Goal: Transaction & Acquisition: Purchase product/service

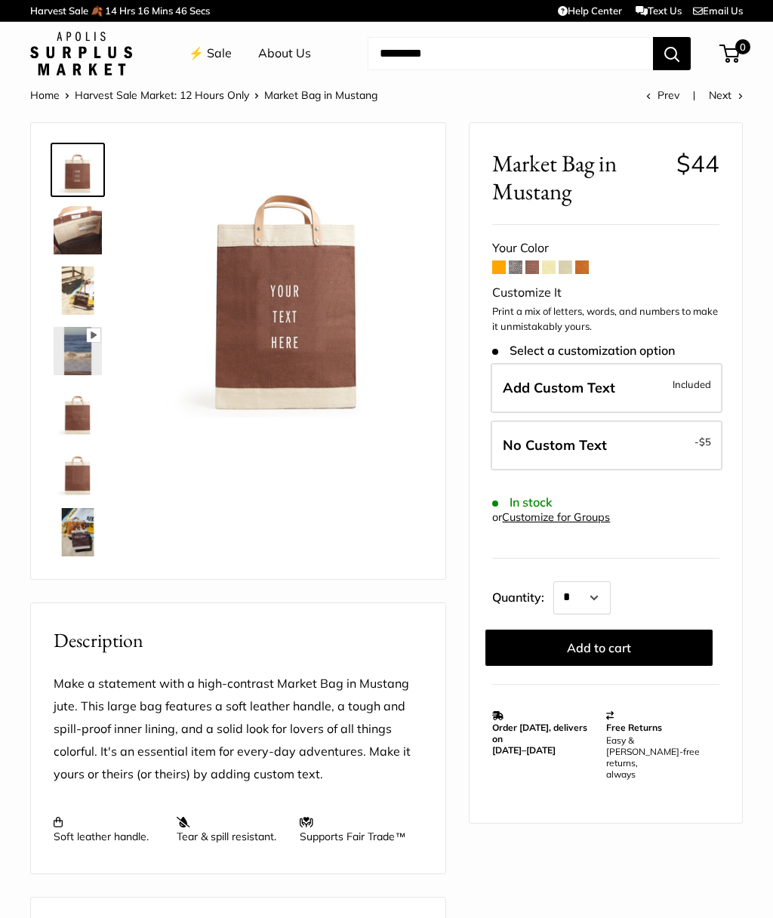
click at [493, 269] on span at bounding box center [499, 268] width 14 height 14
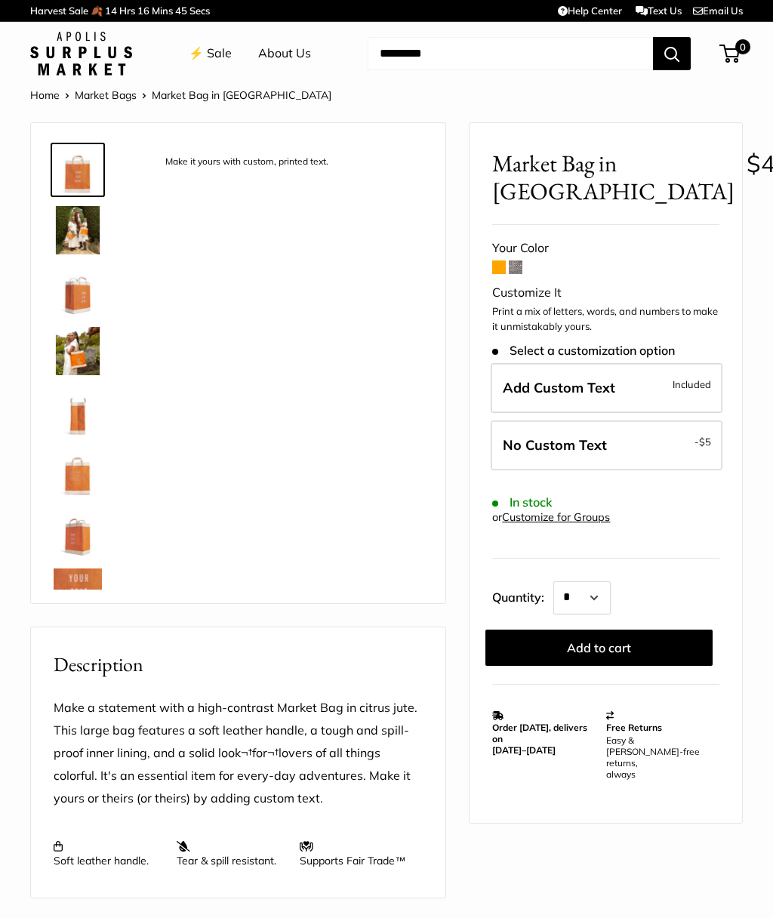
click at [506, 255] on div "Your Color" at bounding box center [605, 248] width 227 height 23
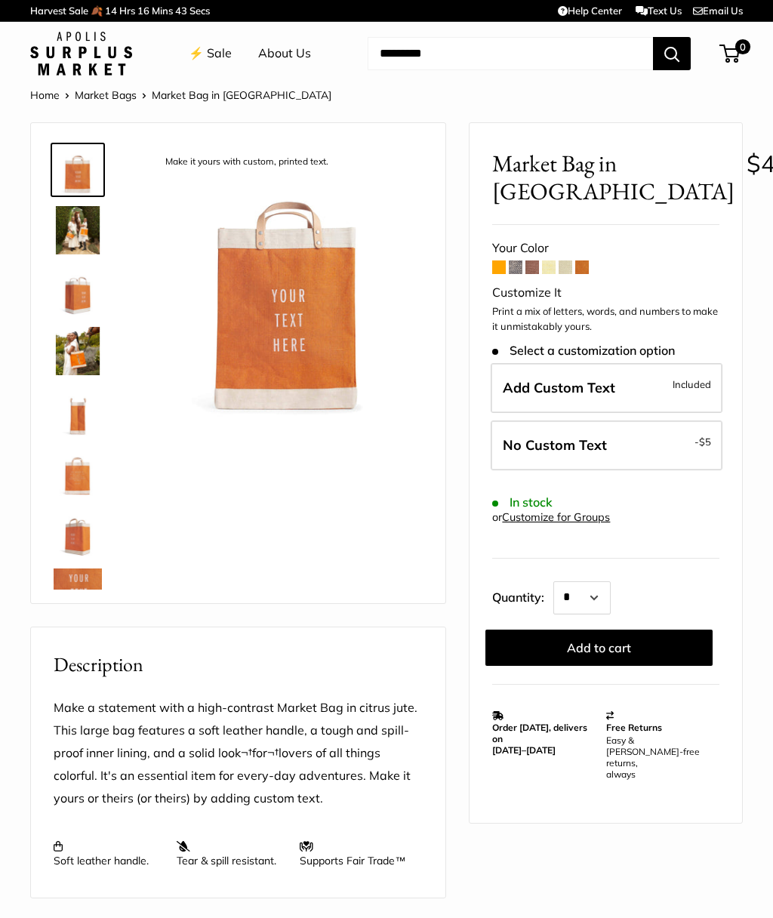
click at [519, 264] on span at bounding box center [516, 268] width 14 height 14
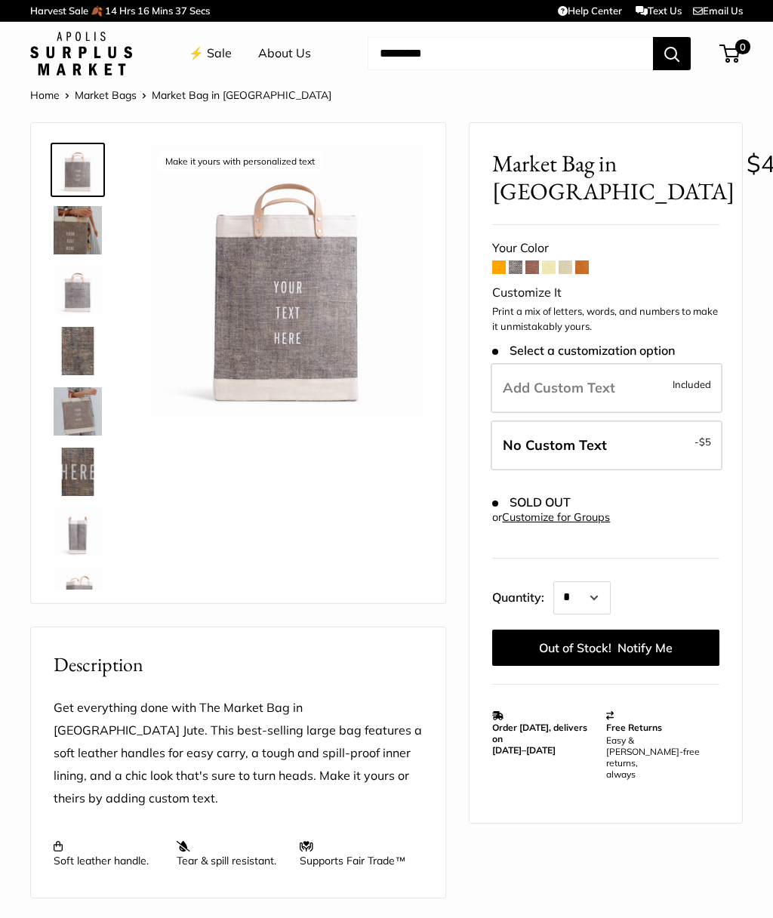
click at [539, 267] on span at bounding box center [533, 268] width 14 height 14
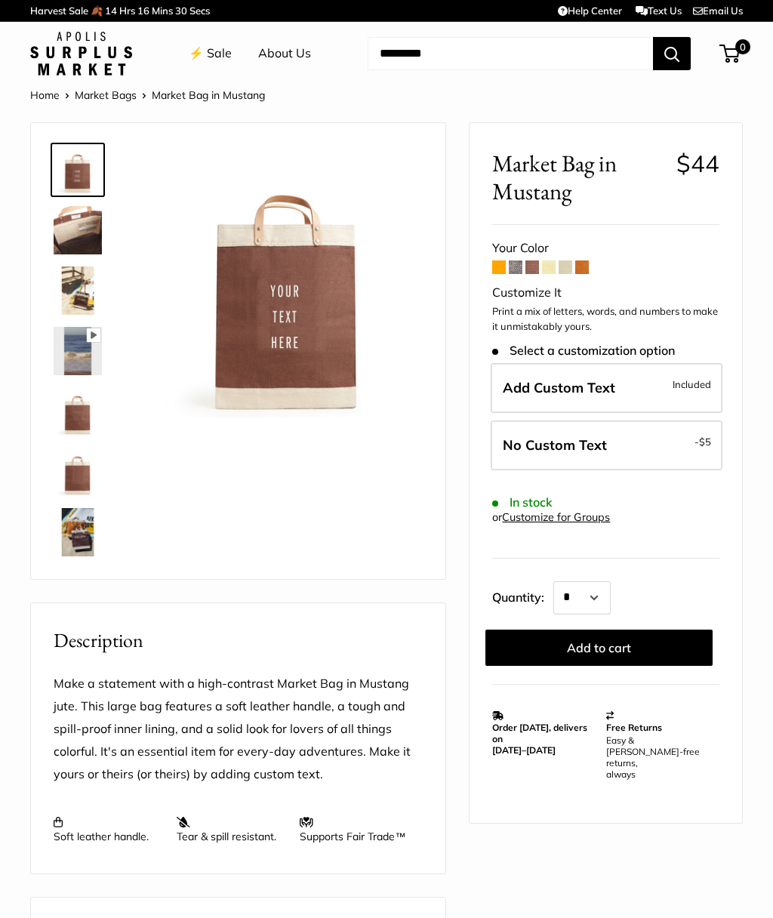
click at [554, 263] on span at bounding box center [549, 268] width 14 height 14
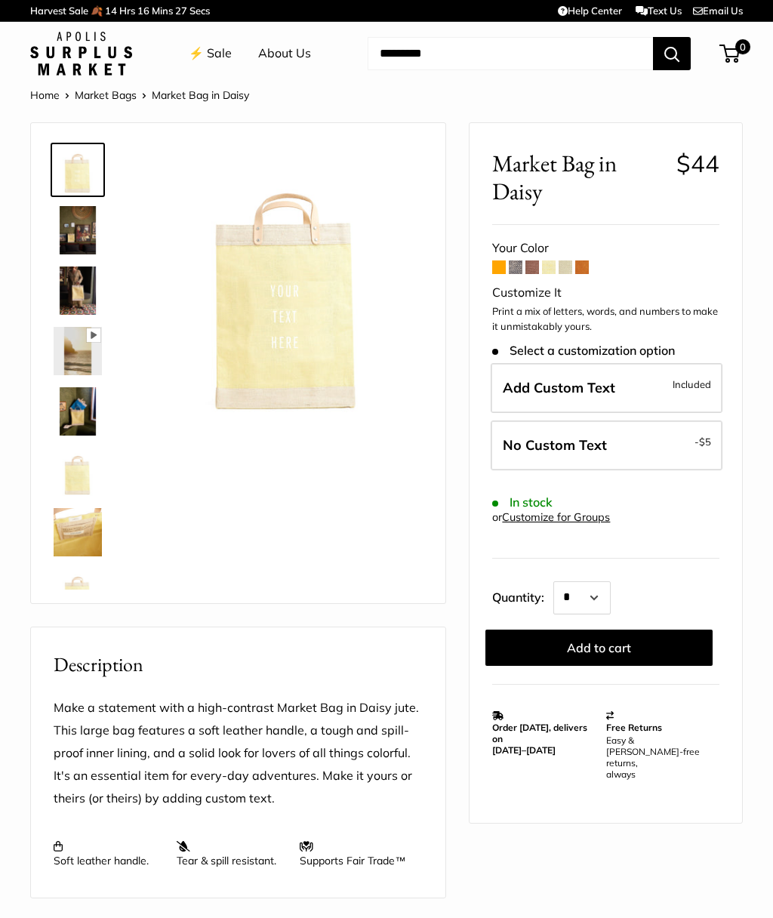
click at [588, 267] on span at bounding box center [583, 268] width 14 height 14
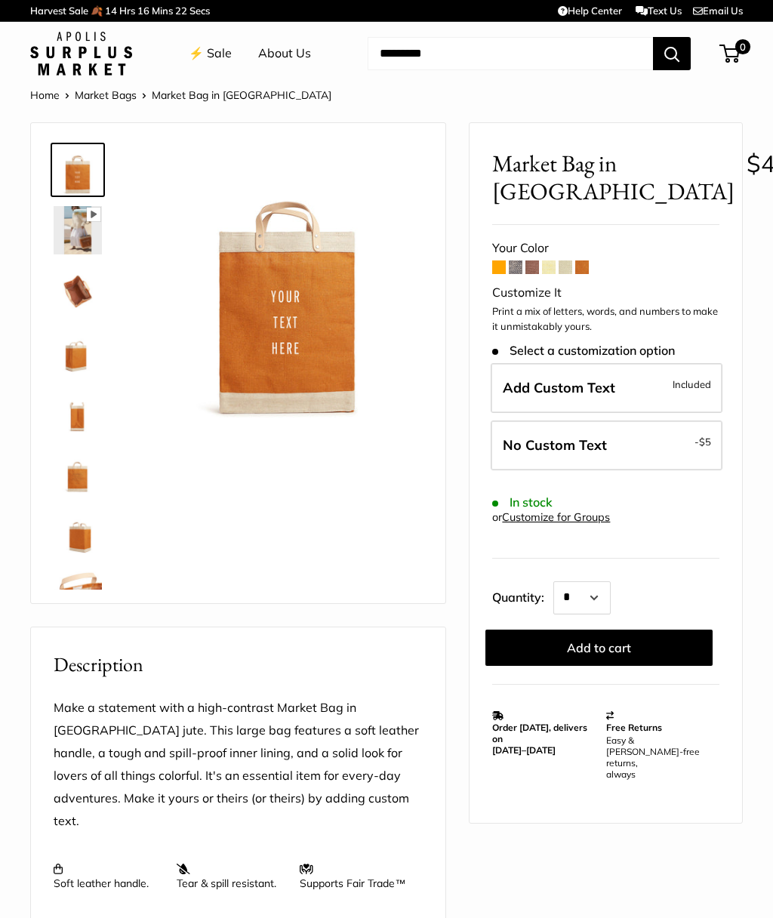
click at [542, 268] on span at bounding box center [549, 268] width 14 height 14
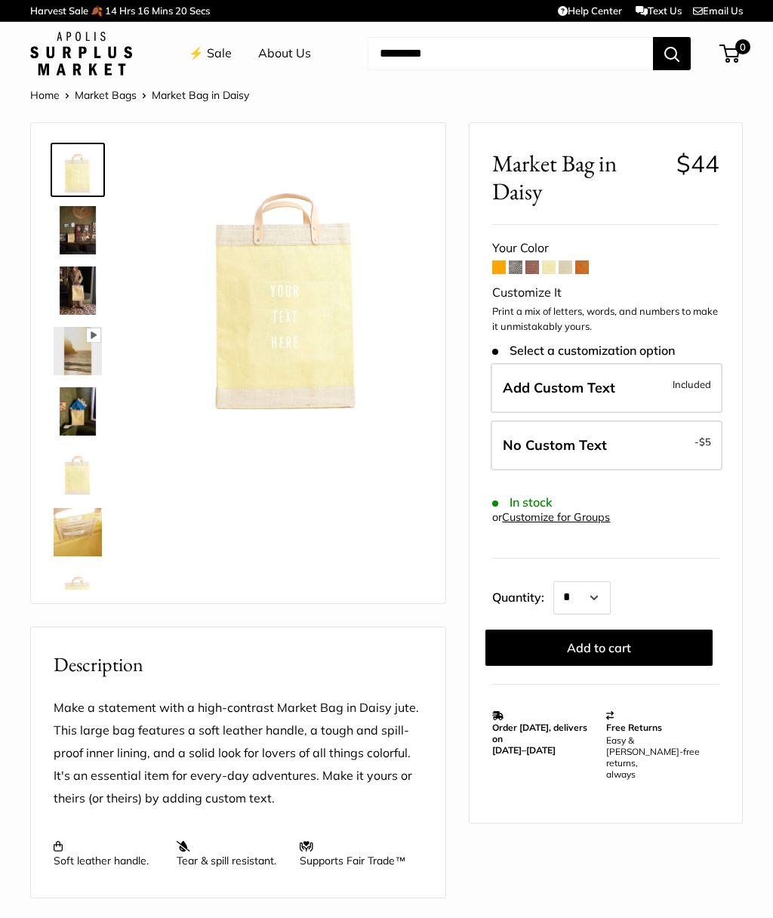
click at [538, 267] on span at bounding box center [533, 268] width 14 height 14
click at [536, 273] on span at bounding box center [533, 268] width 14 height 14
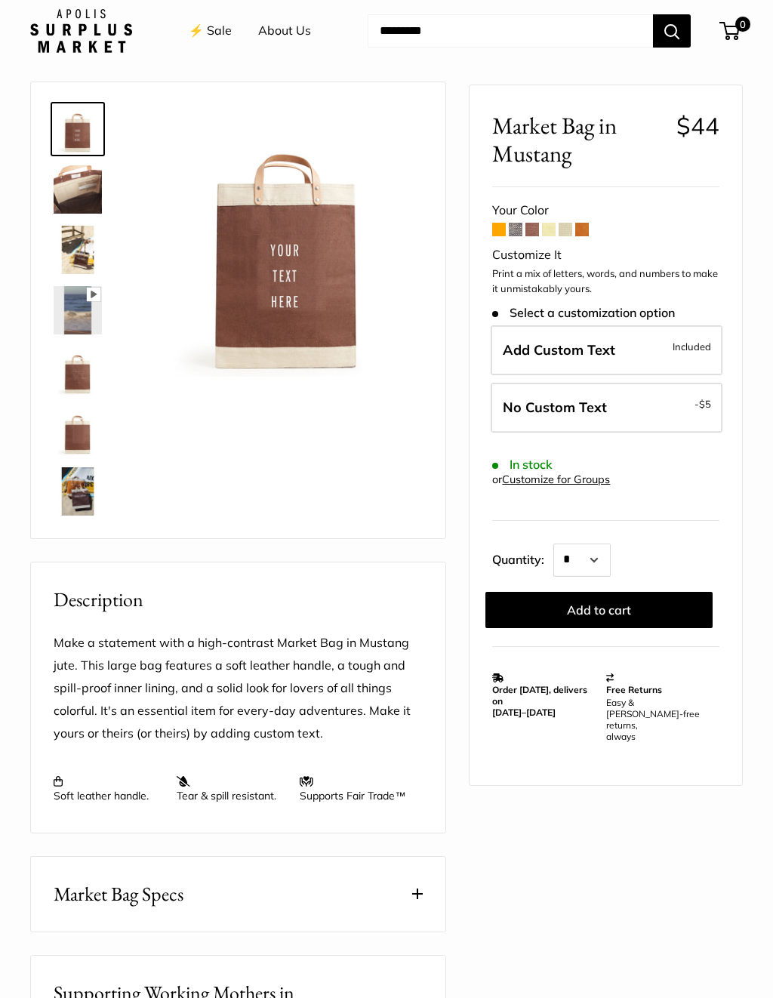
scroll to position [43, 0]
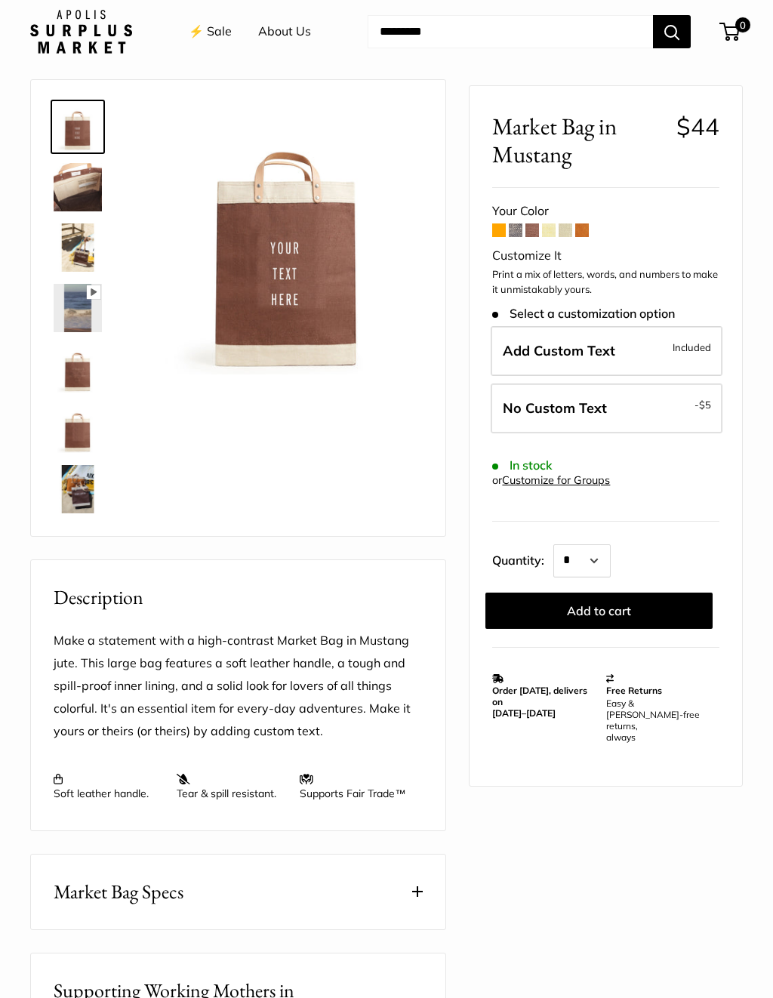
click at [642, 403] on label "No Custom Text - $5" at bounding box center [607, 409] width 232 height 50
click at [549, 357] on label "Add Custom Text Included" at bounding box center [607, 351] width 232 height 50
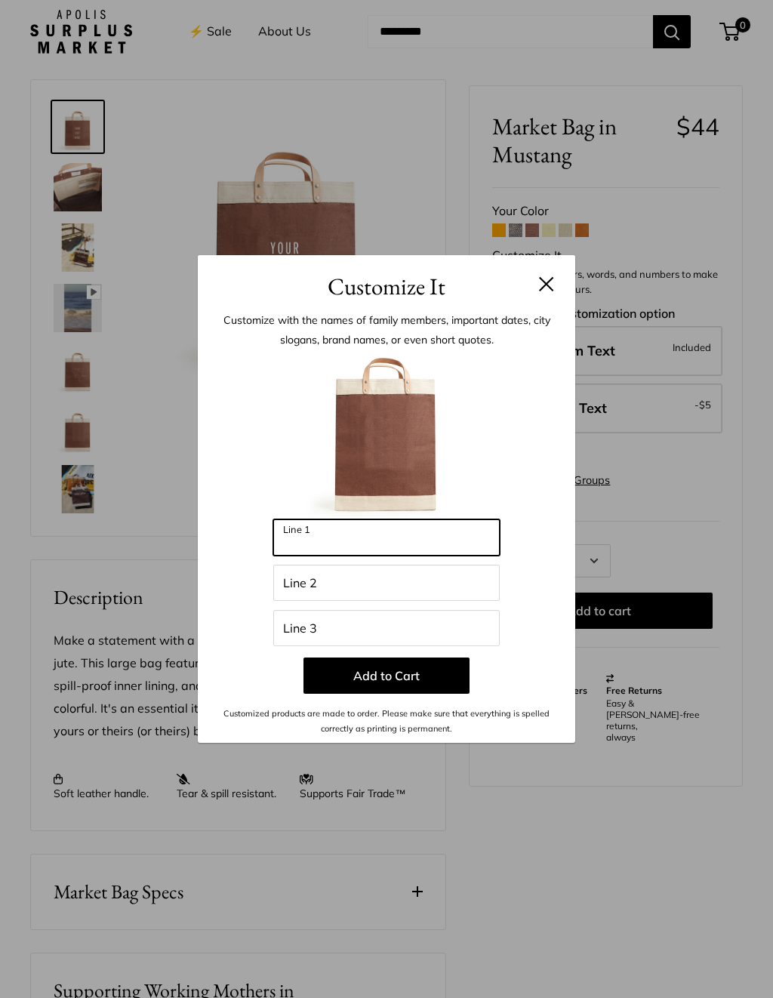
click at [295, 548] on input "Line 1" at bounding box center [386, 538] width 227 height 36
type input "*"
type input "***"
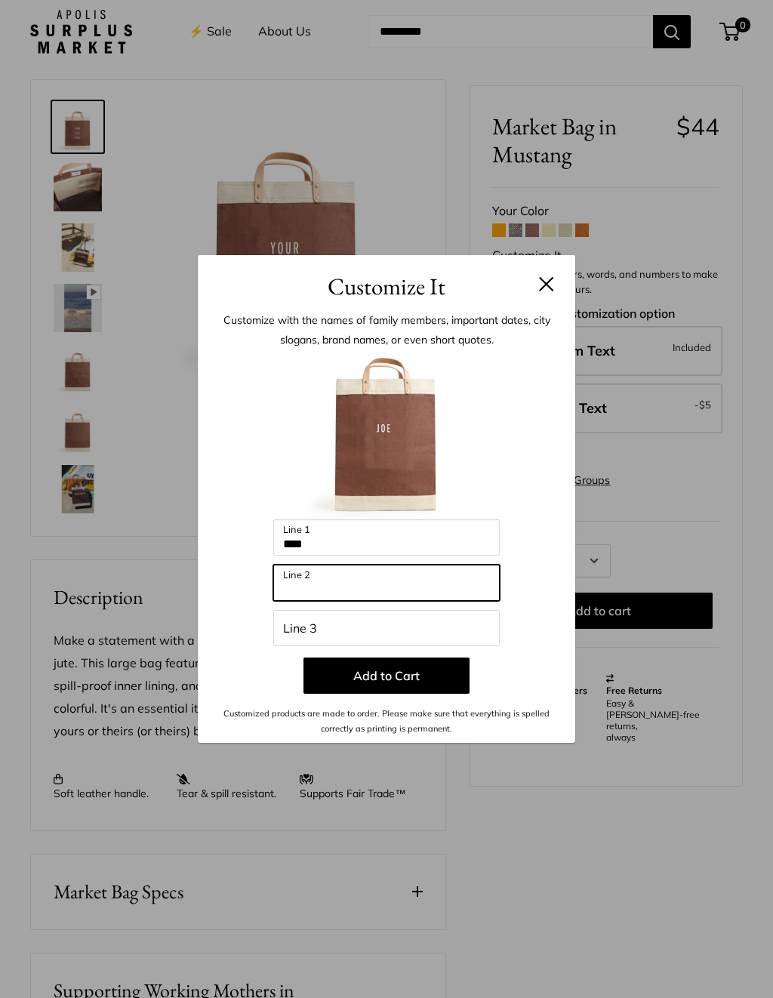
click at [288, 588] on input "Line 2" at bounding box center [386, 583] width 227 height 36
type input "*"
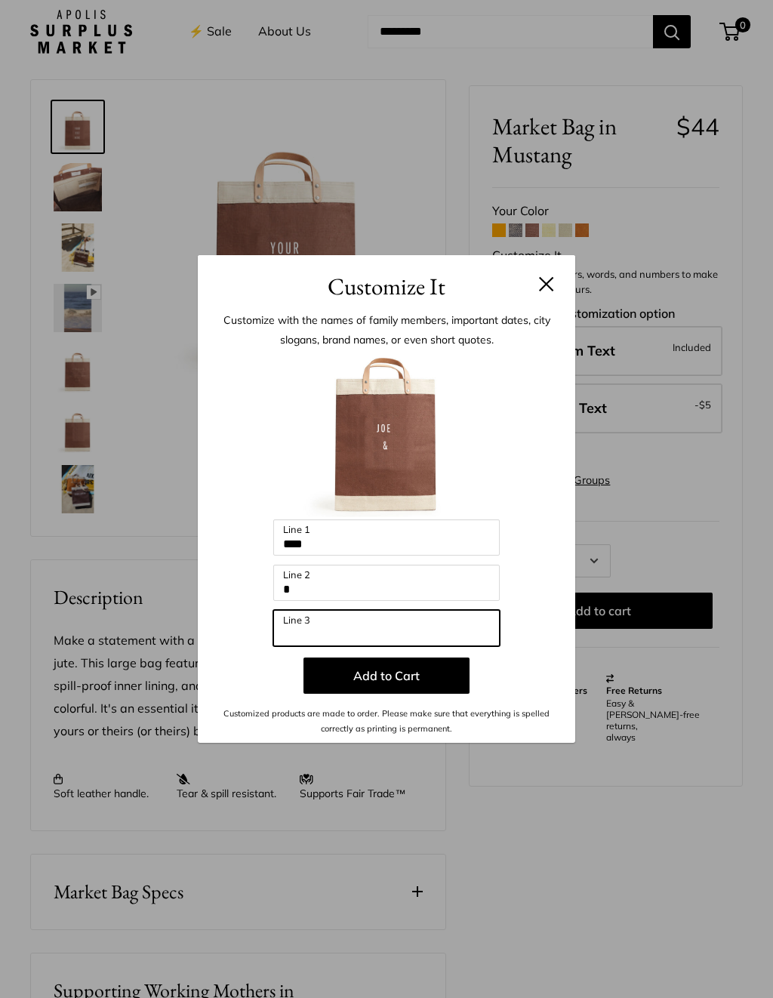
click at [297, 627] on input "Line 3" at bounding box center [386, 628] width 227 height 36
type input "******"
click at [371, 675] on button "Add to Cart" at bounding box center [387, 676] width 166 height 36
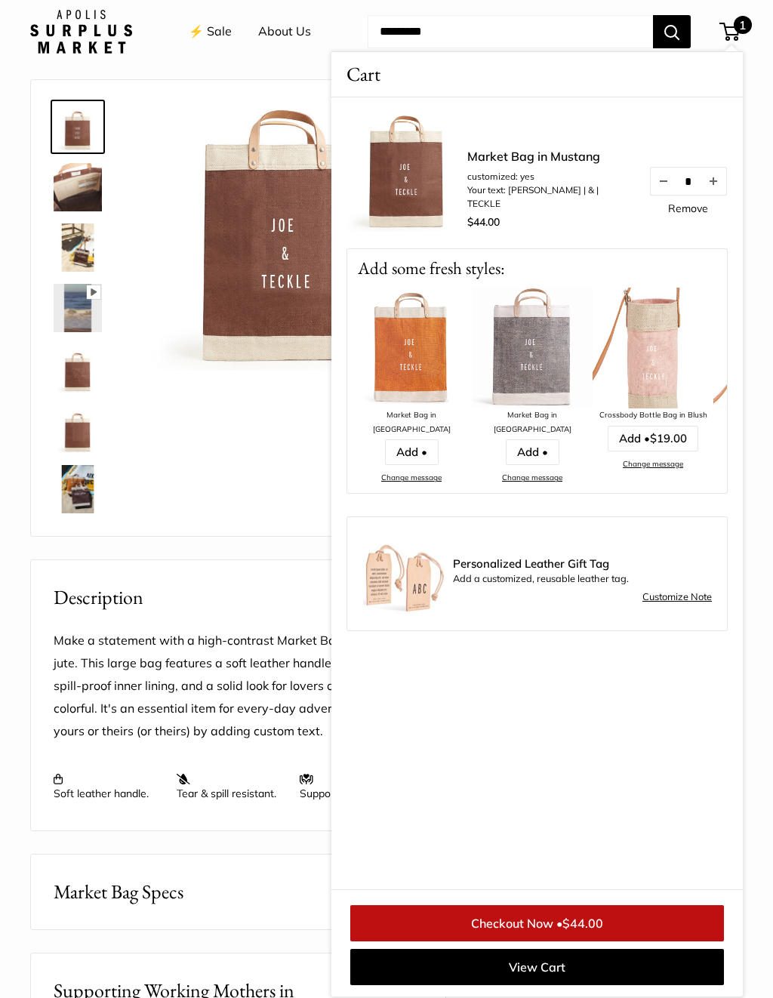
click at [421, 330] on img at bounding box center [411, 348] width 121 height 121
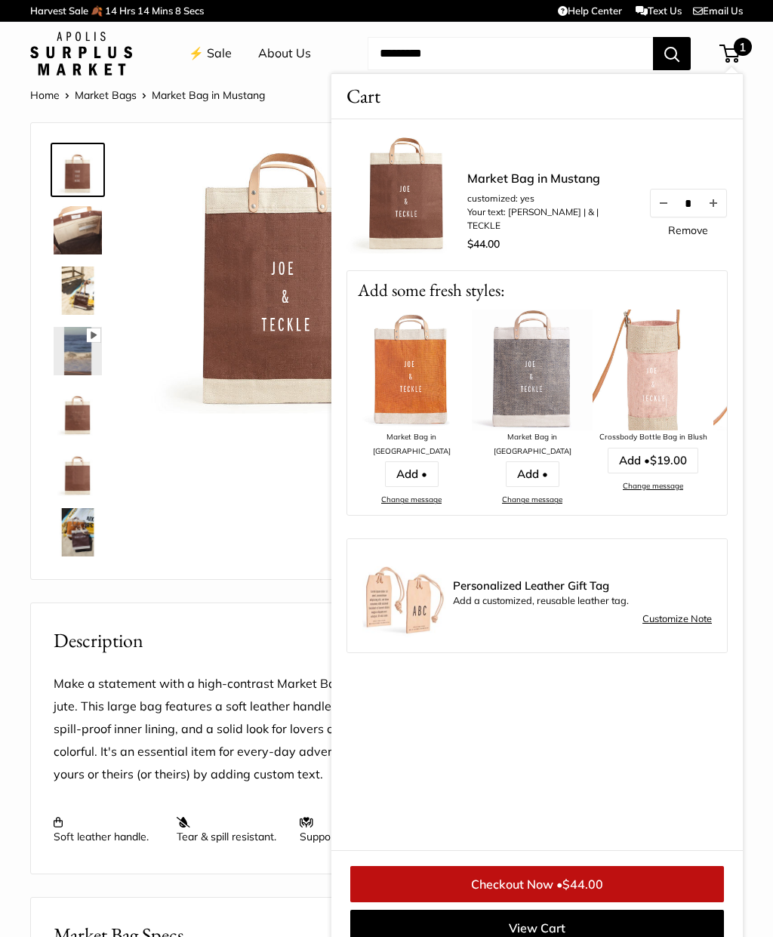
click at [255, 489] on div "Pause Play % buffered 00:00 Unmute Mute Exit fullscreen Enter fullscreen Play S…" at bounding box center [238, 351] width 377 height 426
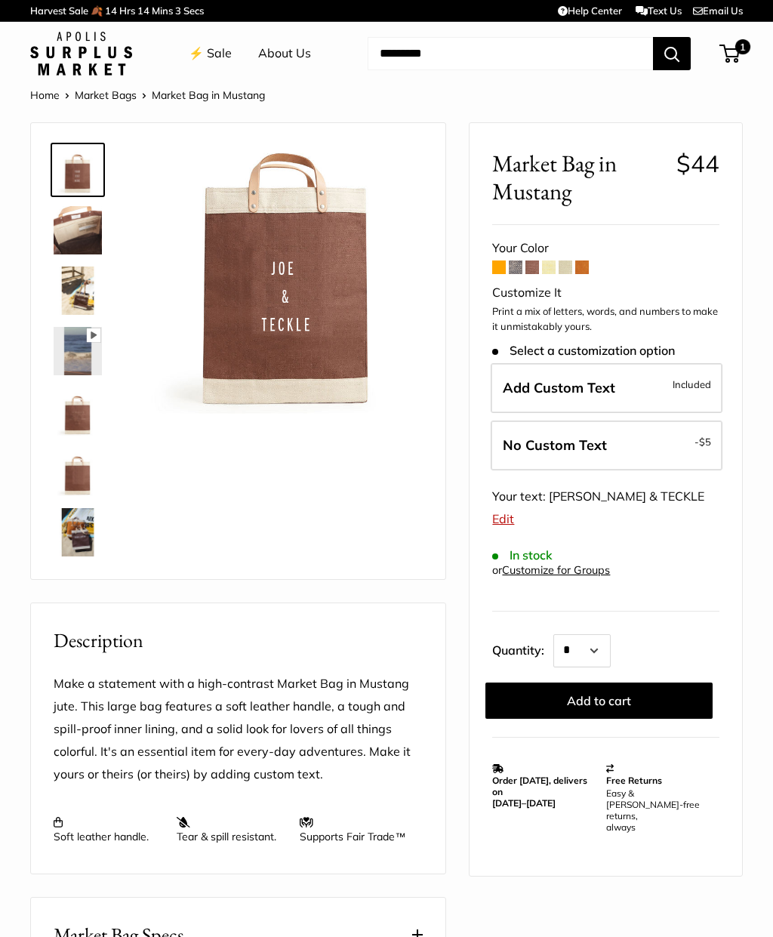
click at [589, 261] on span at bounding box center [583, 268] width 14 height 14
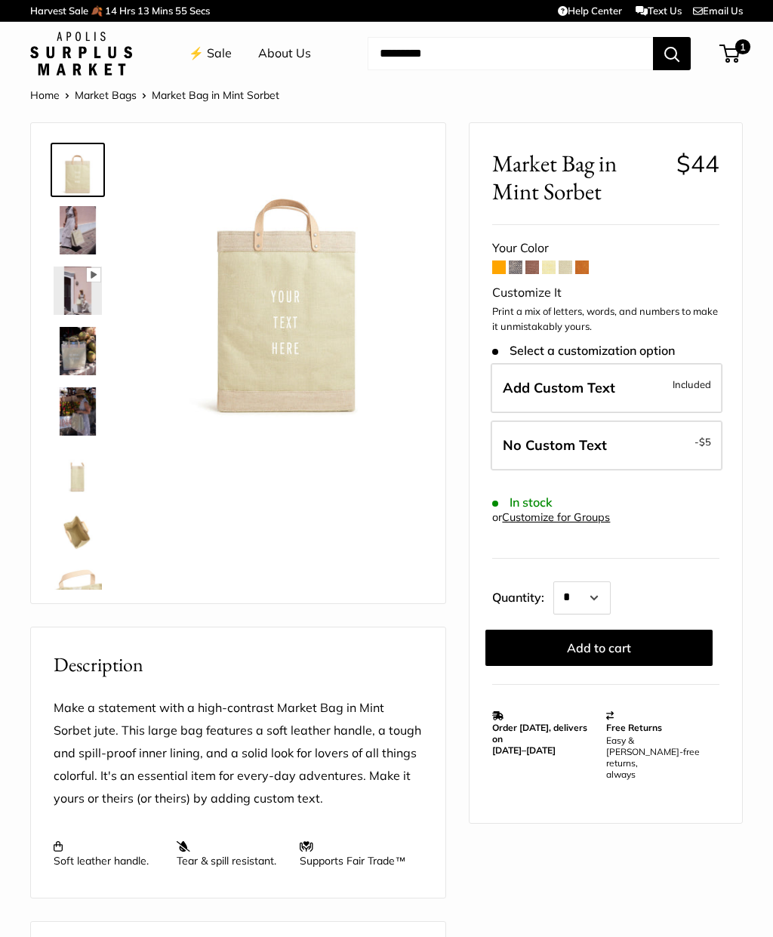
click at [504, 261] on span at bounding box center [499, 268] width 14 height 14
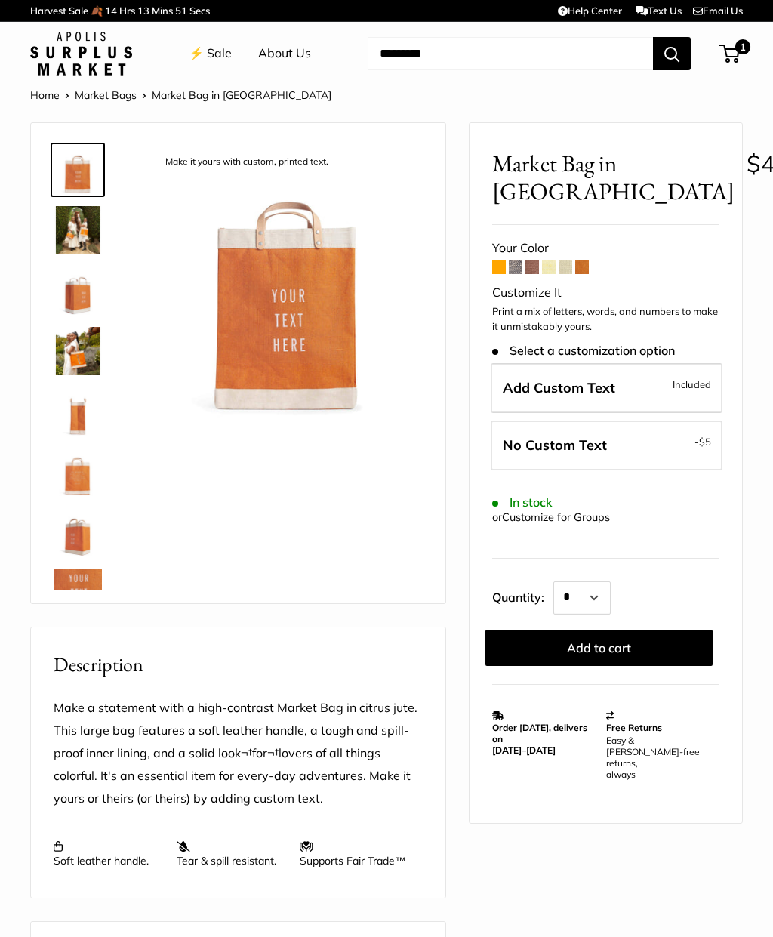
click at [522, 264] on span at bounding box center [516, 268] width 14 height 14
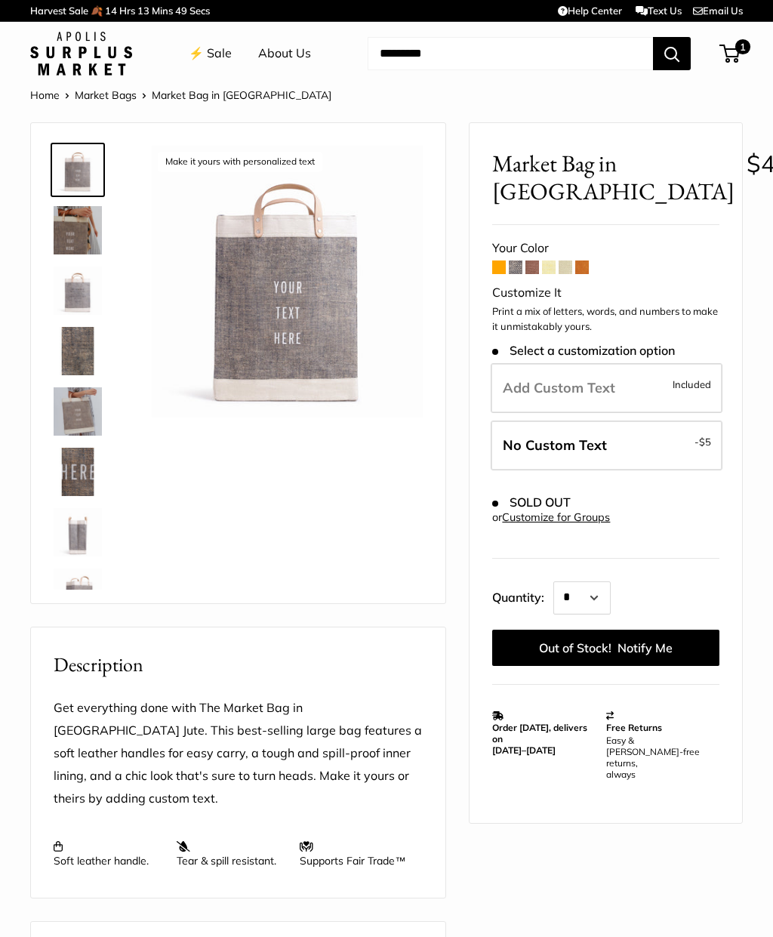
click at [538, 266] on span at bounding box center [533, 268] width 14 height 14
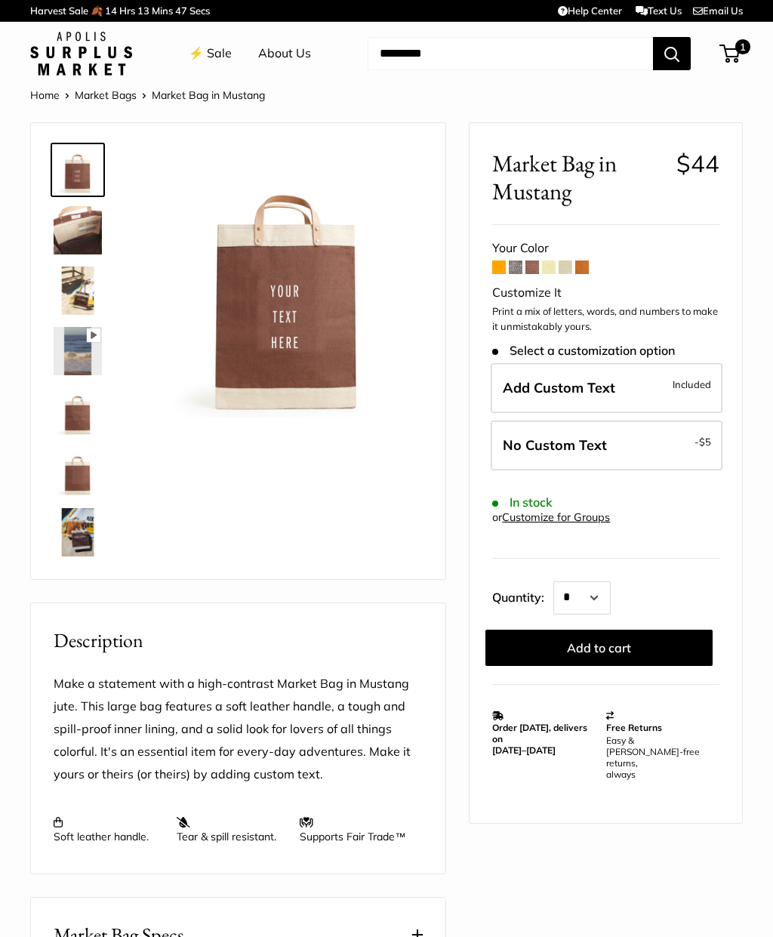
click at [553, 266] on span at bounding box center [549, 268] width 14 height 14
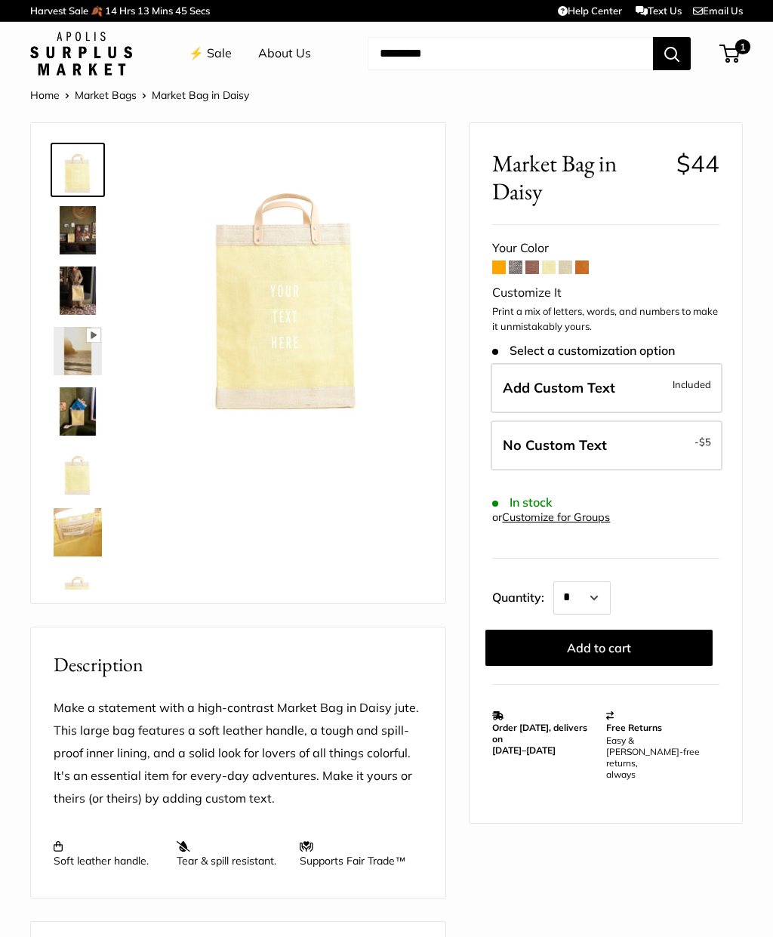
click at [568, 270] on span at bounding box center [566, 268] width 14 height 14
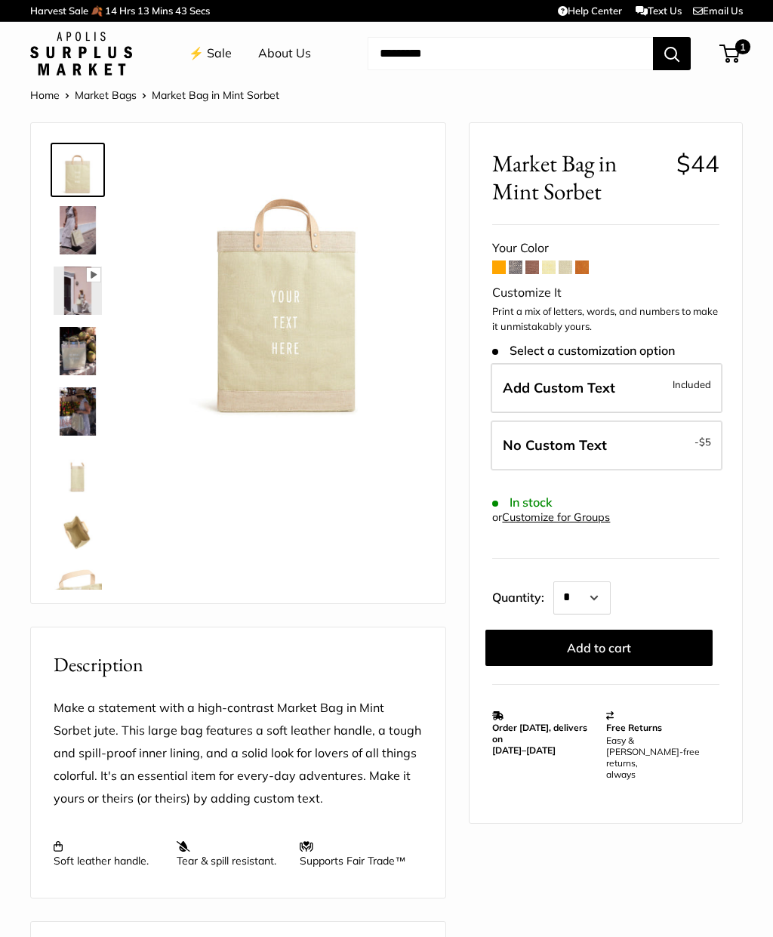
click at [589, 269] on span at bounding box center [583, 268] width 14 height 14
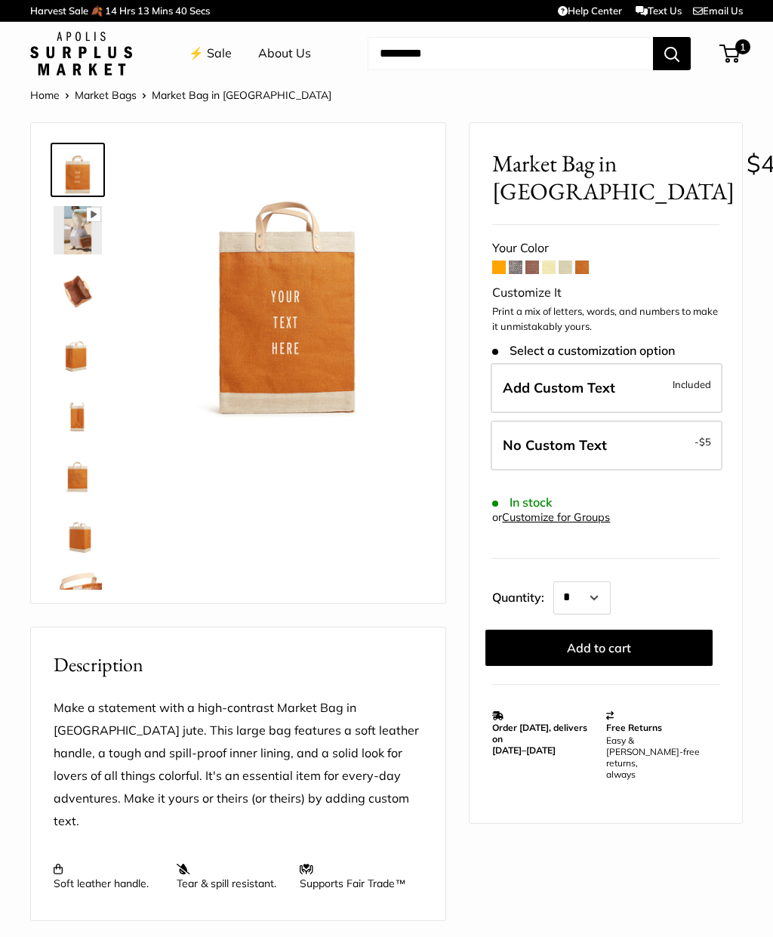
click at [524, 398] on label "Add Custom Text Included" at bounding box center [607, 388] width 232 height 50
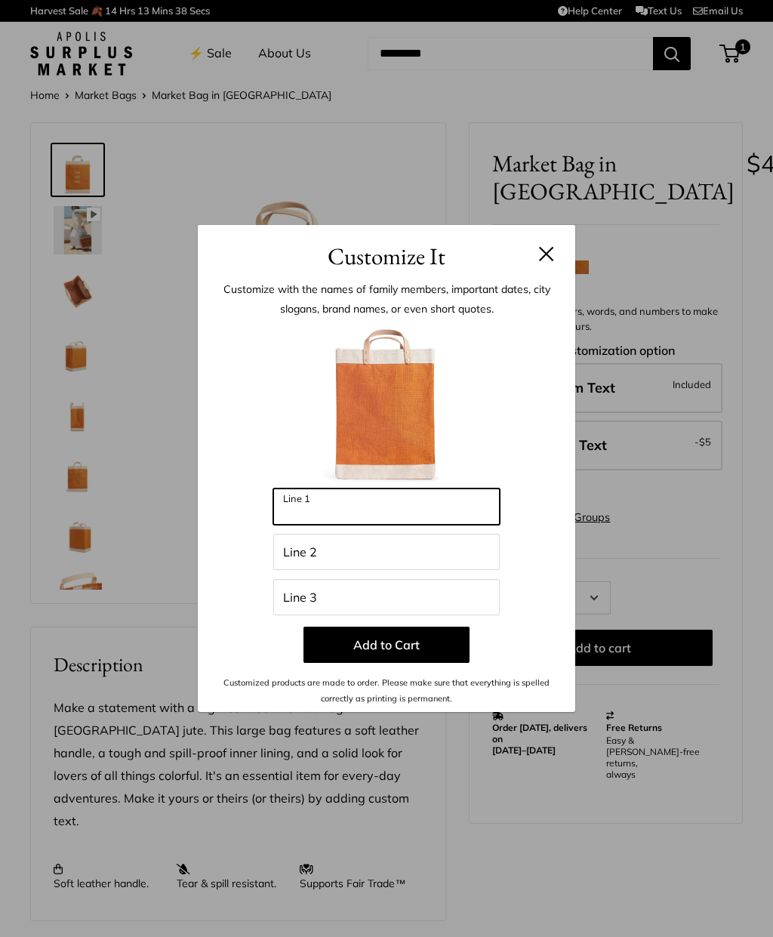
click at [301, 524] on input "Line 1" at bounding box center [386, 507] width 227 height 36
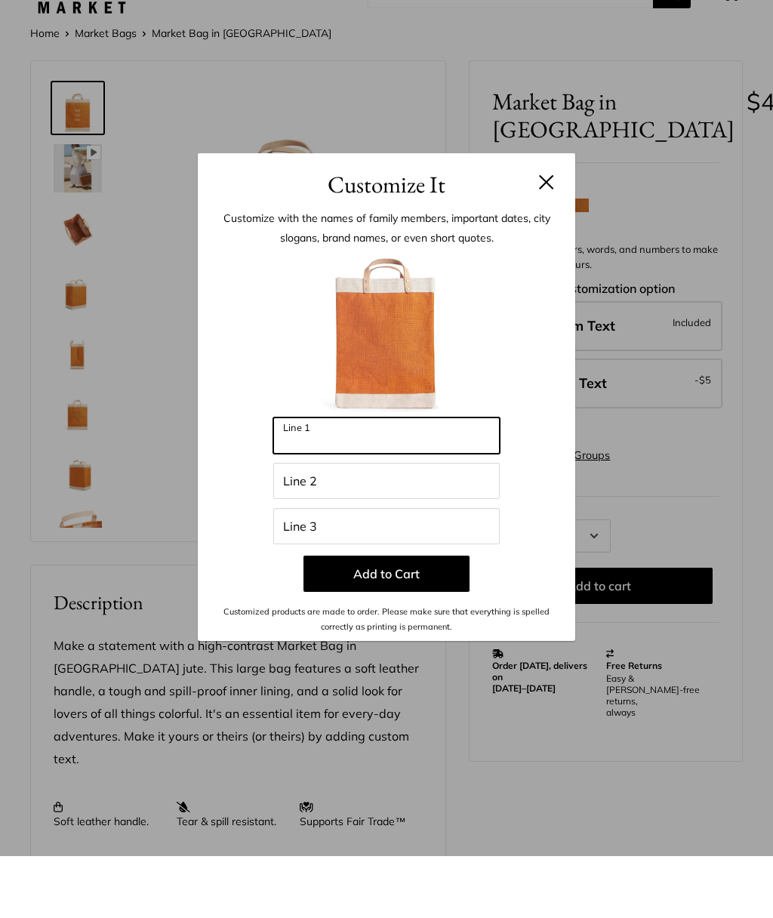
type input "*"
type input "*****"
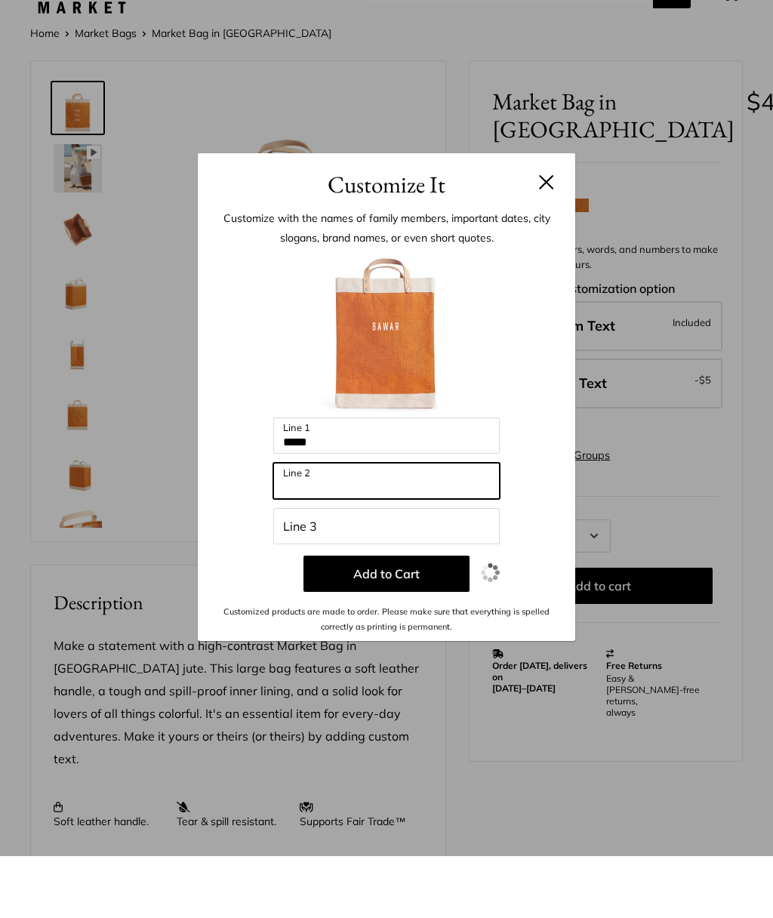
click at [310, 525] on input "Line 2" at bounding box center [386, 543] width 227 height 36
type input "*"
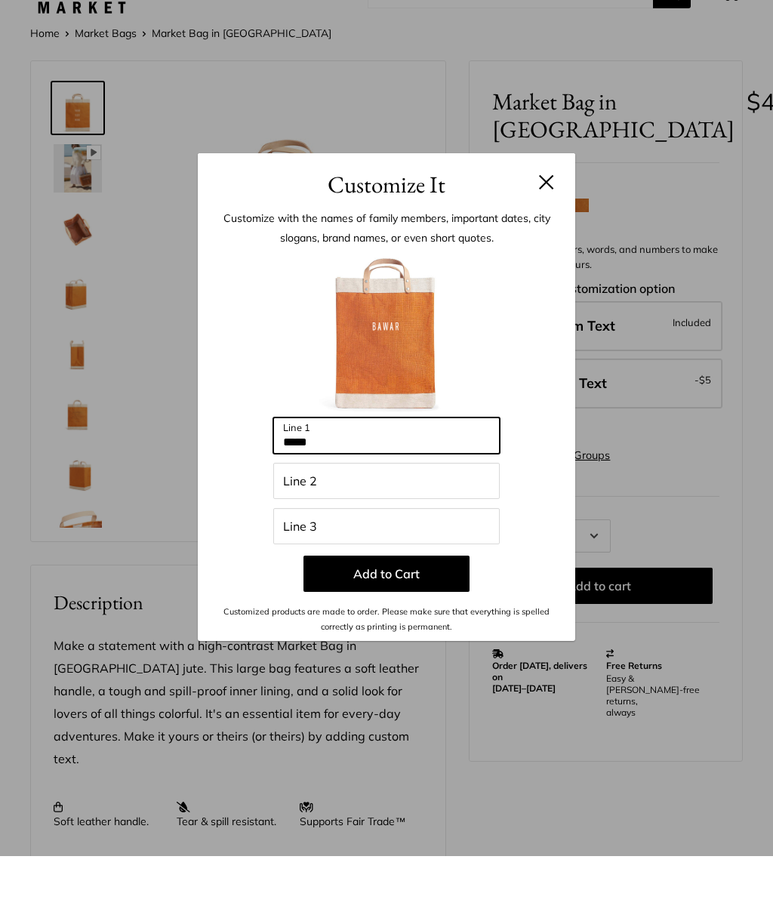
click at [346, 480] on input "*****" at bounding box center [386, 498] width 227 height 36
type input "*"
type input "***"
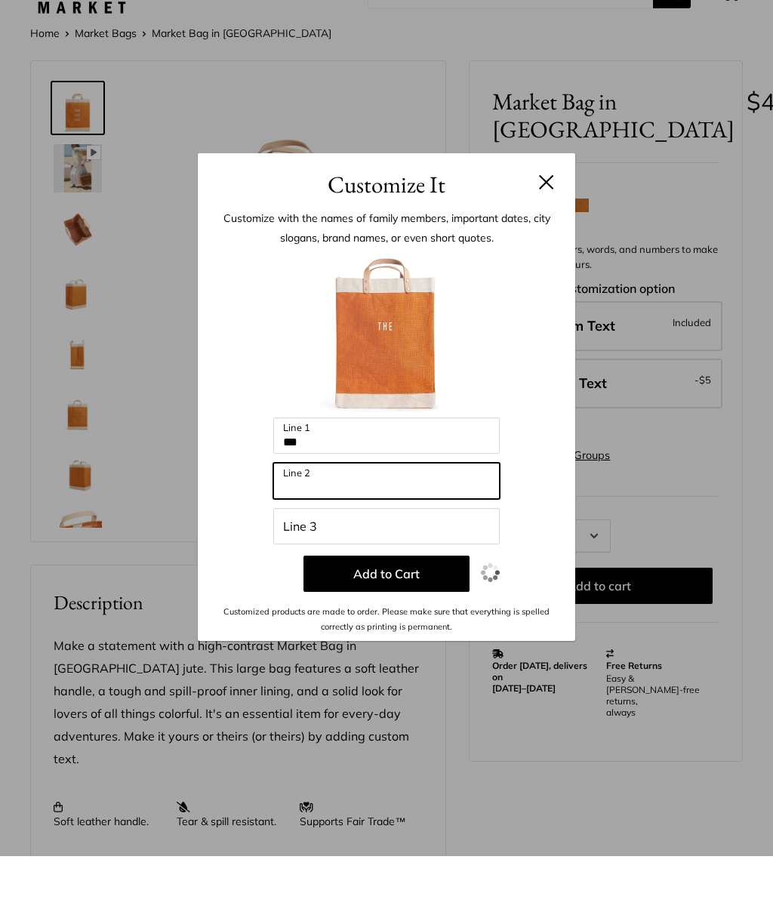
click at [306, 525] on input "Line 2" at bounding box center [386, 543] width 227 height 36
type input "*****"
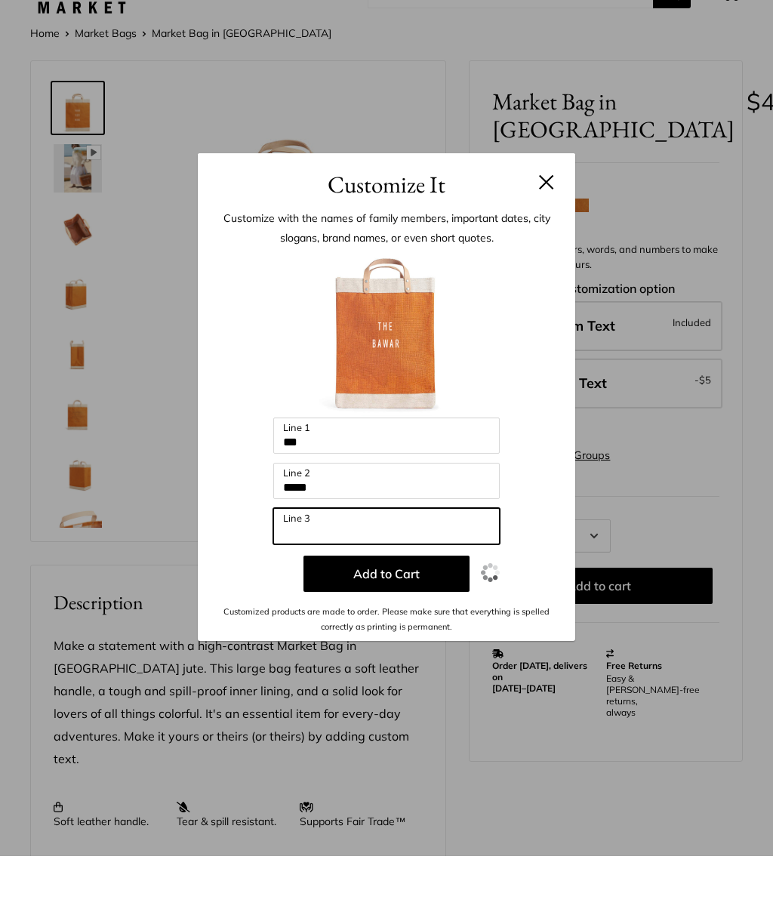
click at [307, 570] on input "Line 3" at bounding box center [386, 588] width 227 height 36
type input "*****"
click at [363, 618] on button "Add to Cart" at bounding box center [387, 636] width 166 height 36
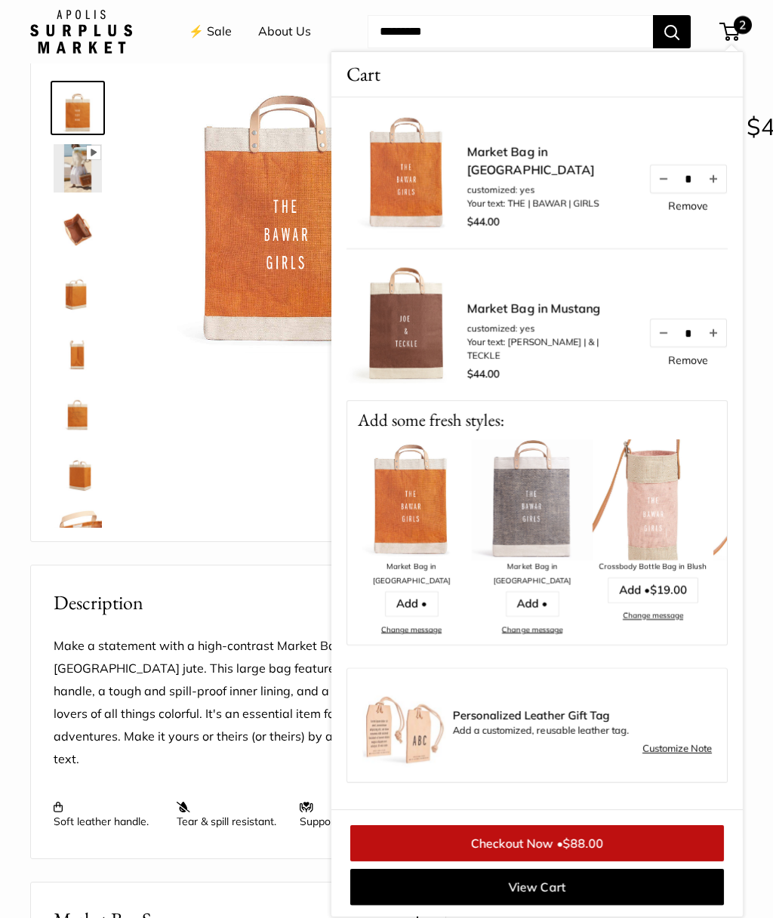
click at [144, 565] on div "Description Make a statement with a high-contrast Market Bag in Cognac jute. Th…" at bounding box center [238, 712] width 416 height 294
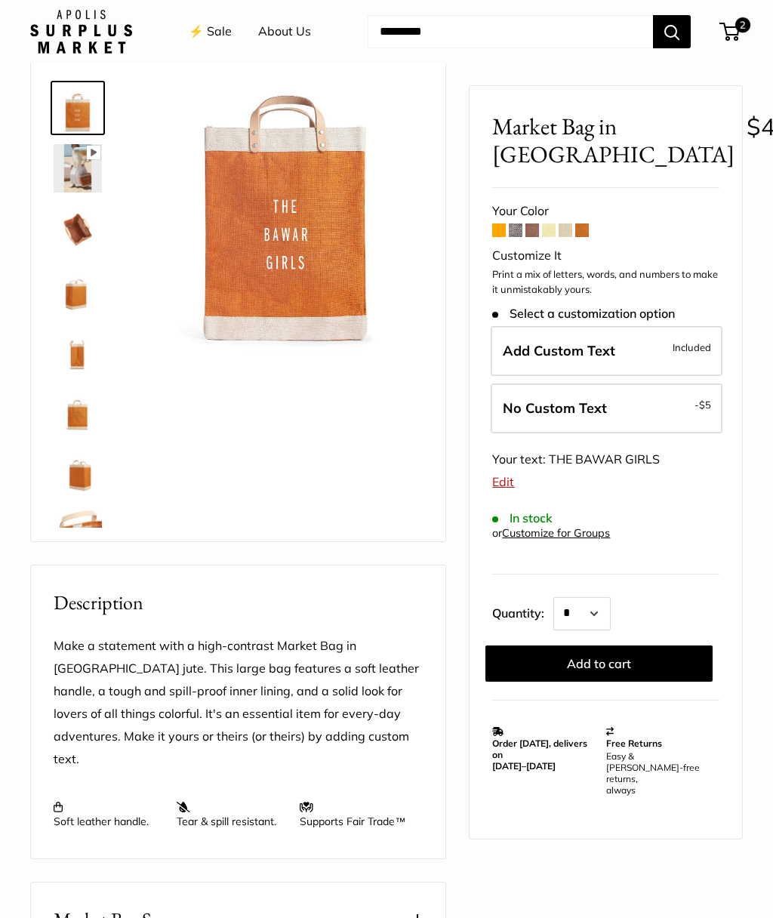
click at [511, 230] on span at bounding box center [516, 231] width 14 height 14
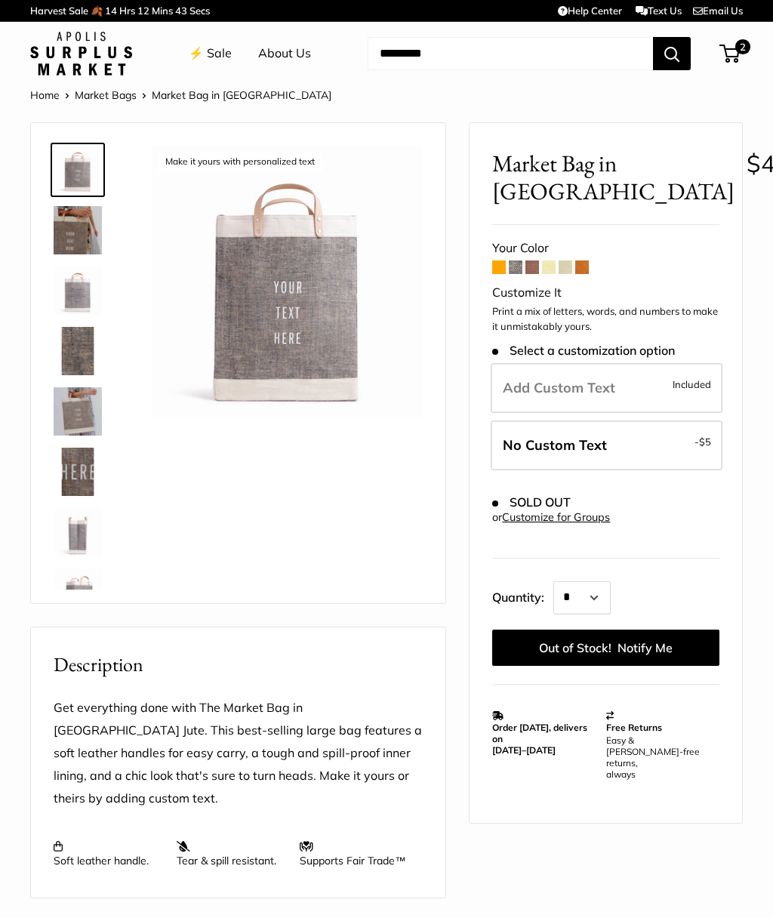
click at [589, 267] on span at bounding box center [583, 268] width 14 height 14
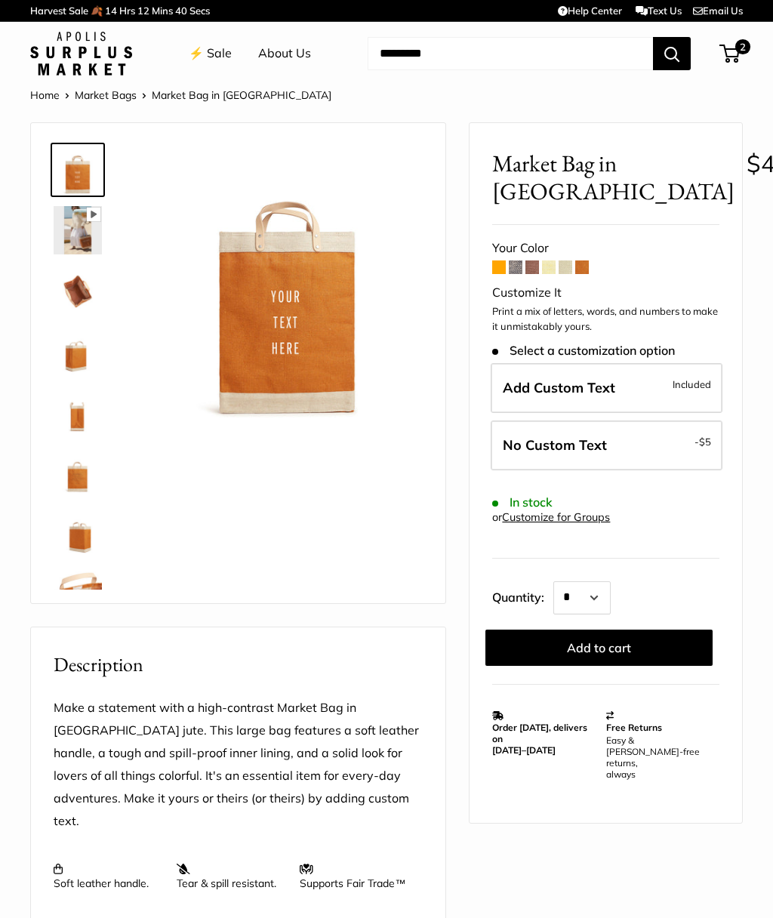
click at [504, 267] on span at bounding box center [499, 268] width 14 height 14
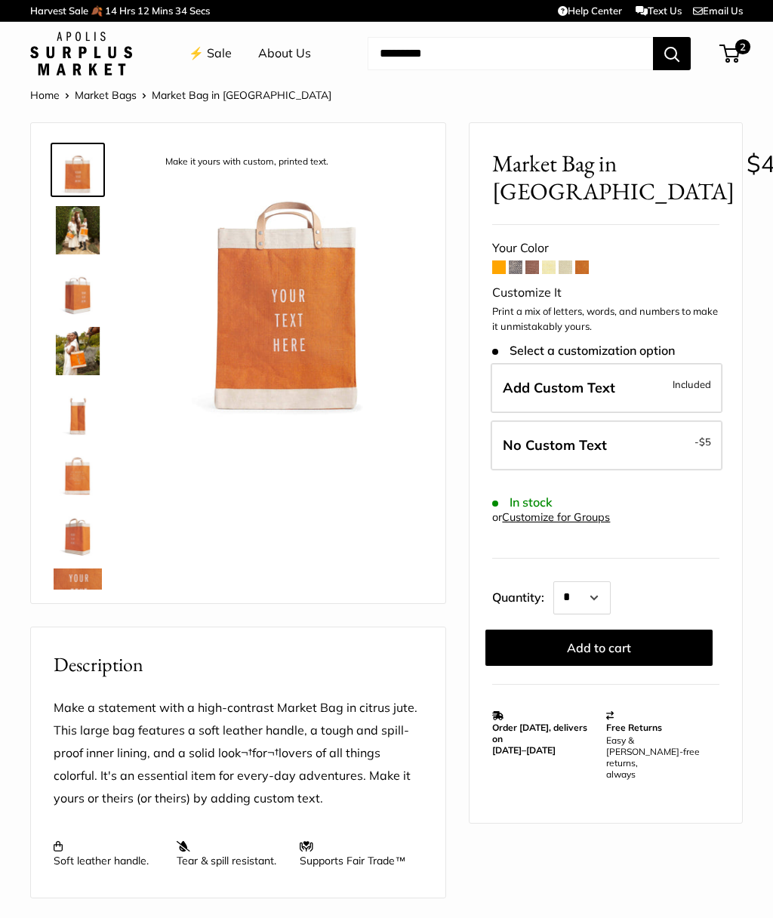
click at [588, 266] on span at bounding box center [583, 268] width 14 height 14
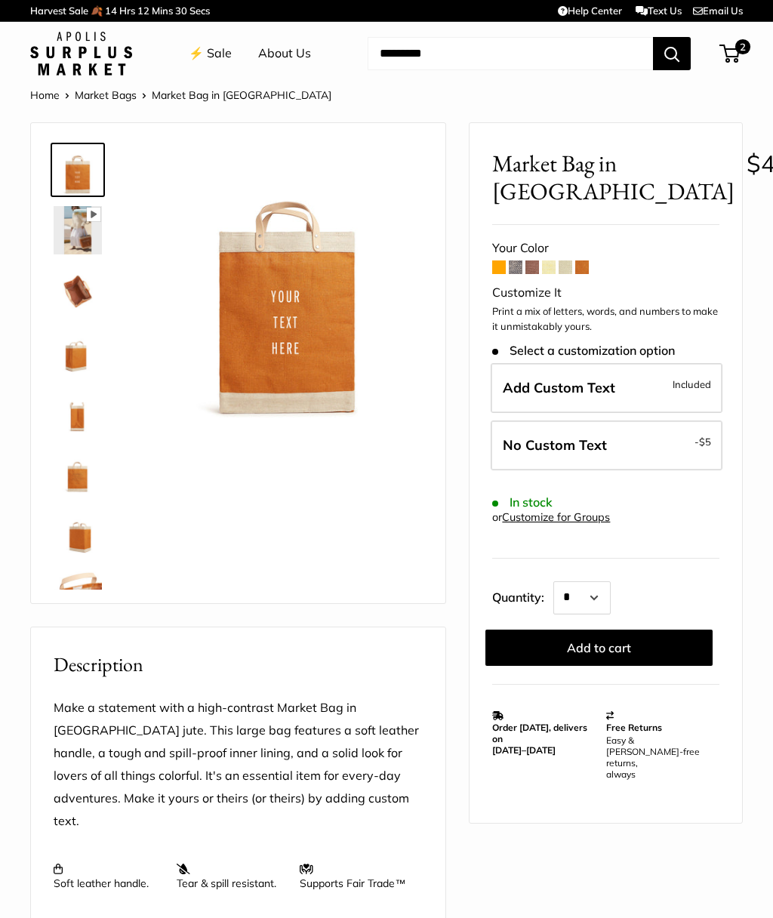
click at [502, 273] on span at bounding box center [499, 268] width 14 height 14
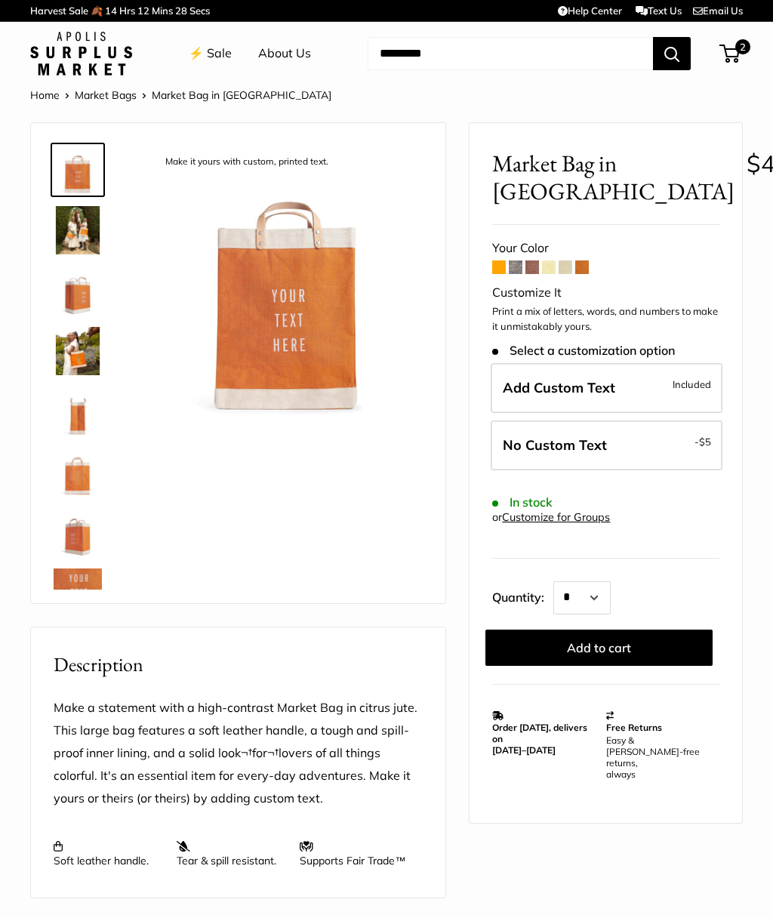
click at [511, 271] on span at bounding box center [516, 268] width 14 height 14
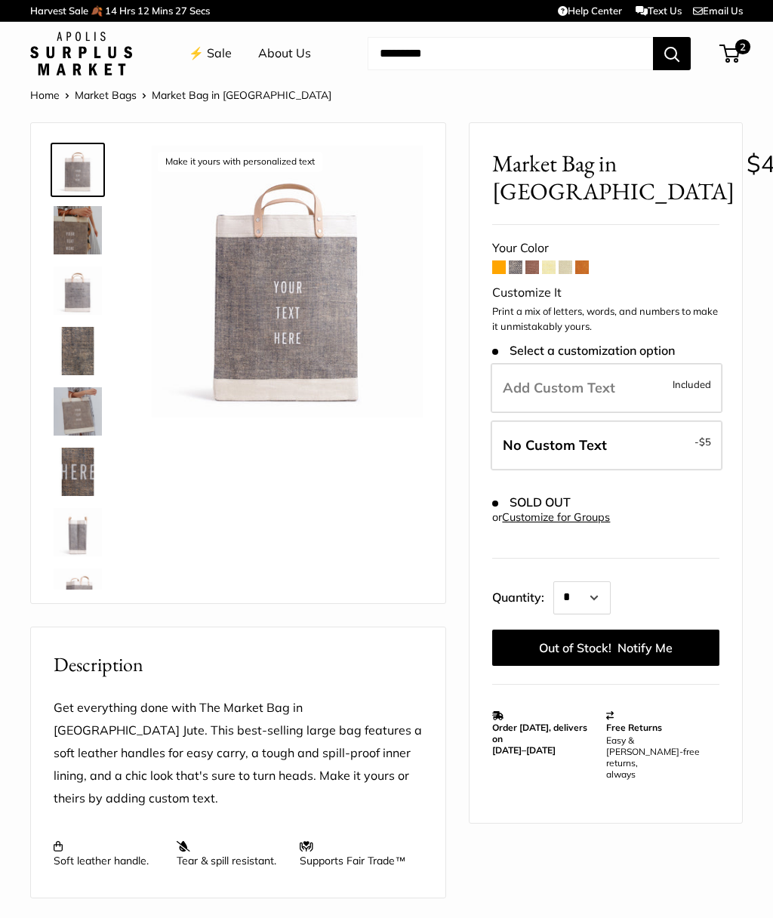
click at [573, 273] on span at bounding box center [566, 268] width 14 height 14
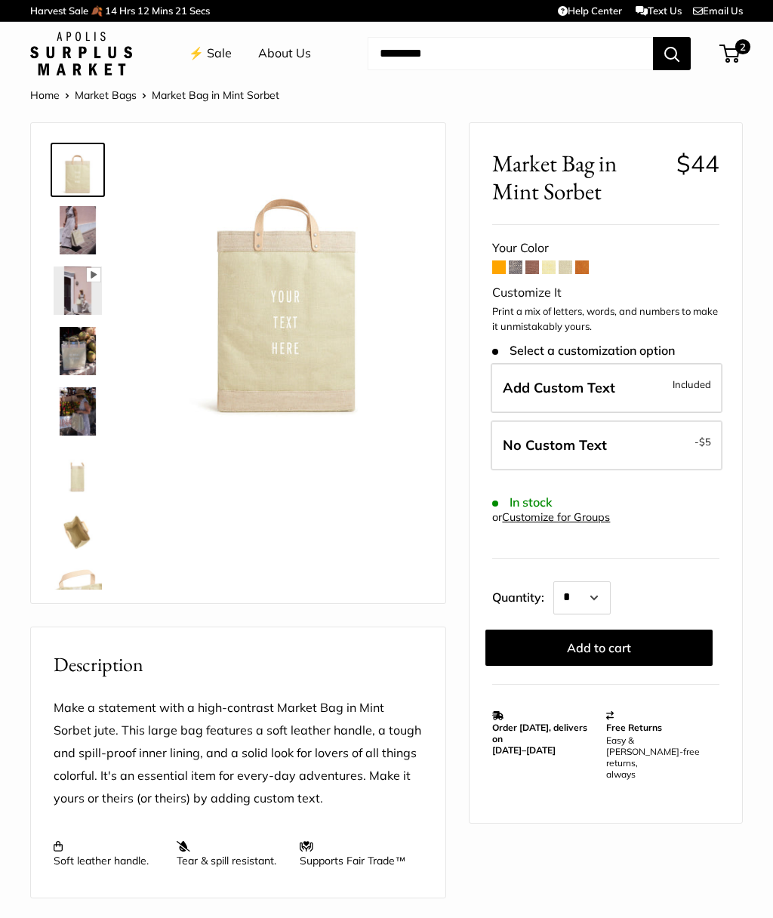
click at [223, 63] on link "⚡️ Sale" at bounding box center [210, 53] width 43 height 23
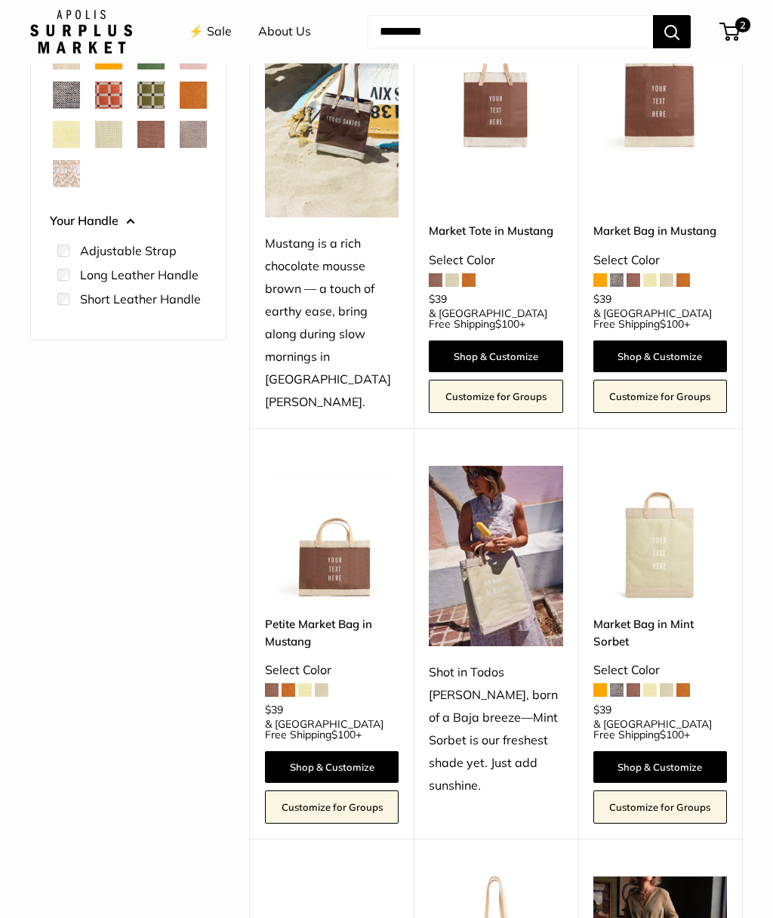
scroll to position [313, 0]
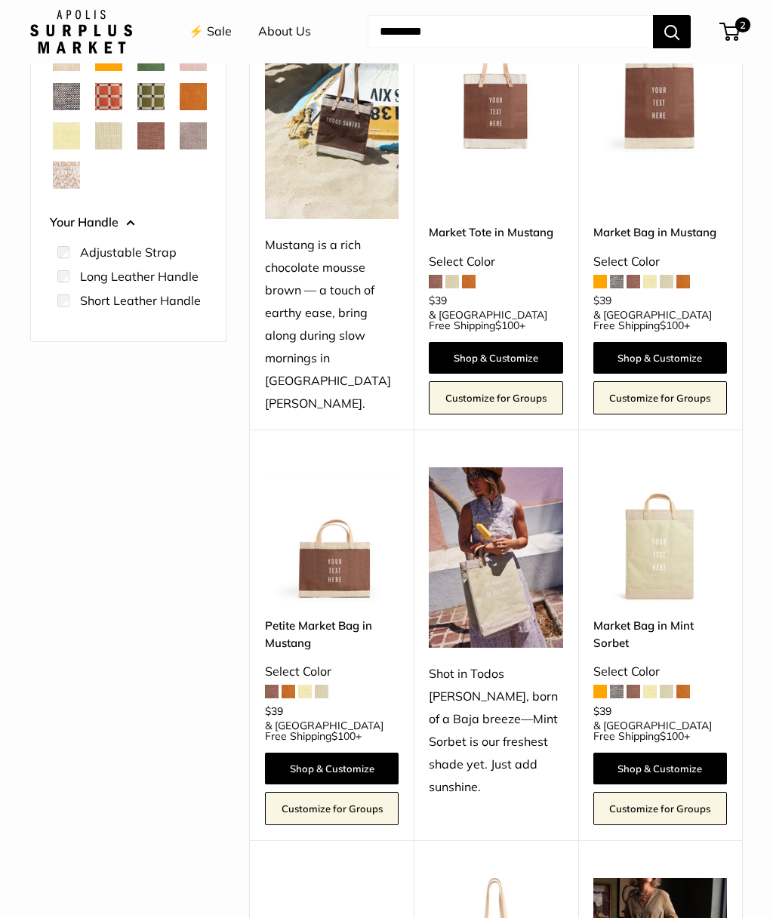
click at [647, 342] on link "Shop & Customize" at bounding box center [661, 358] width 134 height 32
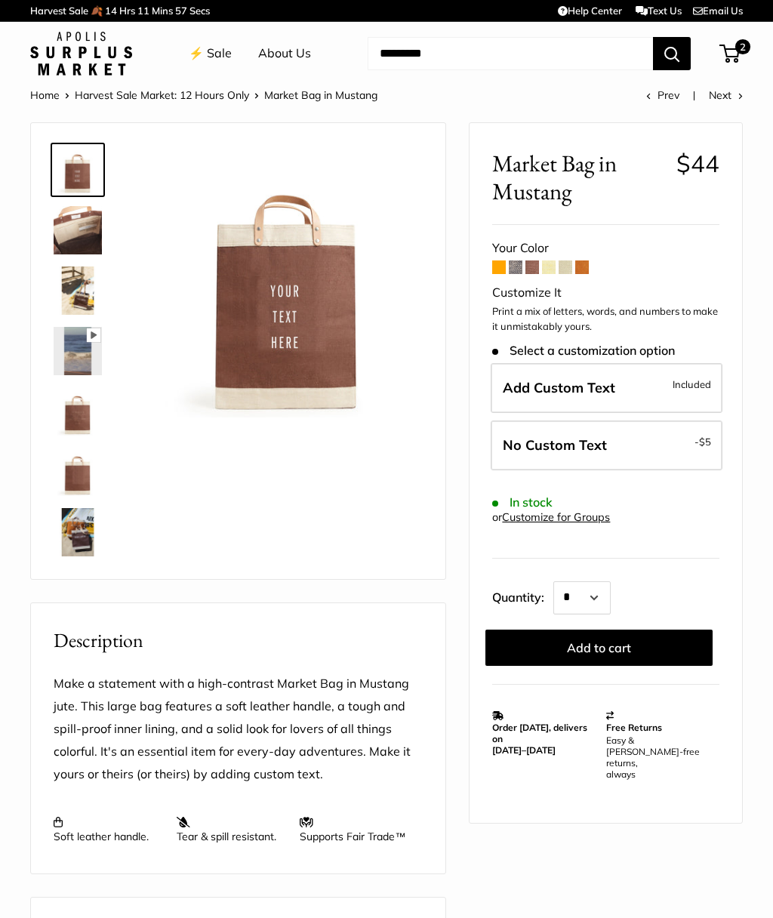
click at [544, 437] on span "No Custom Text" at bounding box center [555, 445] width 104 height 17
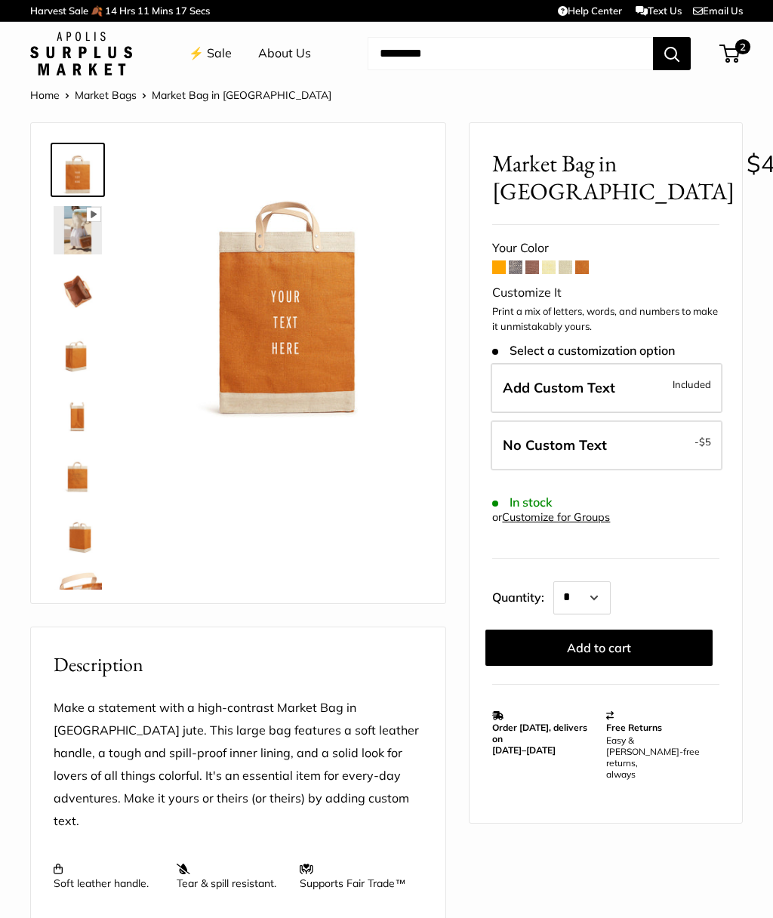
click at [593, 438] on span "No Custom Text" at bounding box center [555, 445] width 104 height 17
click at [698, 445] on span "- $5" at bounding box center [703, 442] width 17 height 18
click at [569, 650] on button "Add to cart" at bounding box center [599, 648] width 227 height 36
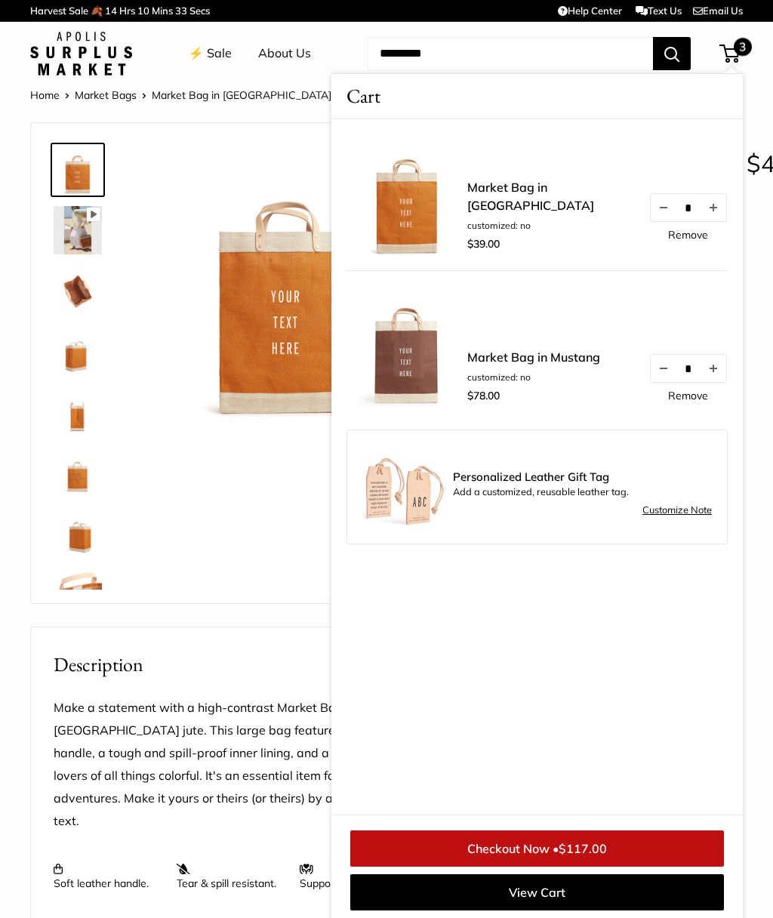
click at [221, 590] on div "Pause Play % buffered 00:00 Unmute Mute Exit fullscreen Enter fullscreen Play S…" at bounding box center [238, 363] width 415 height 480
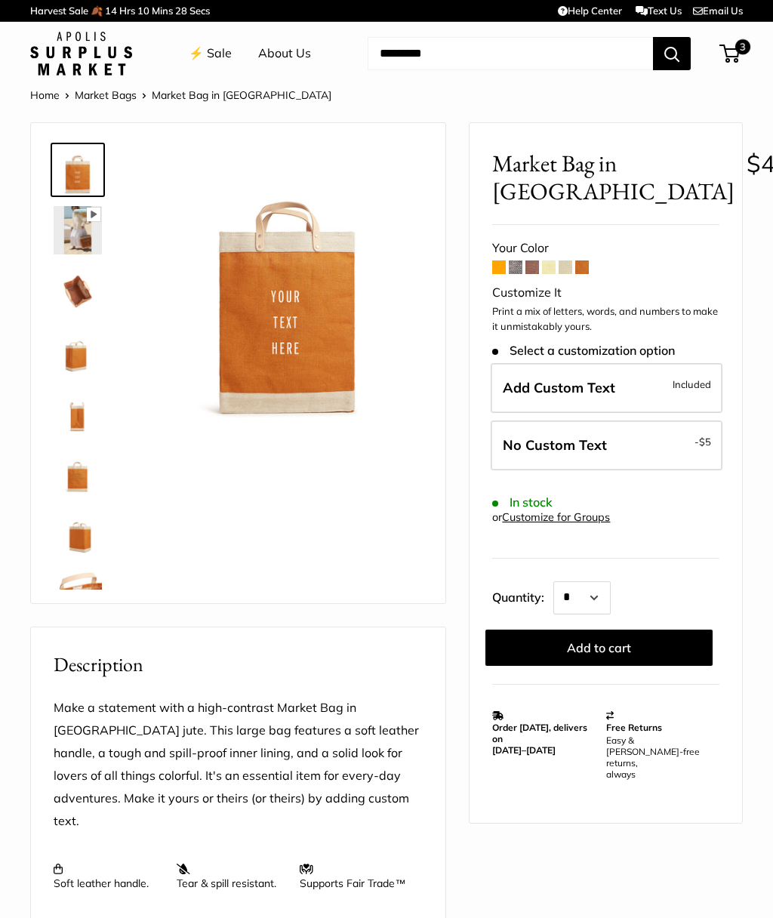
click at [500, 267] on span at bounding box center [499, 268] width 14 height 14
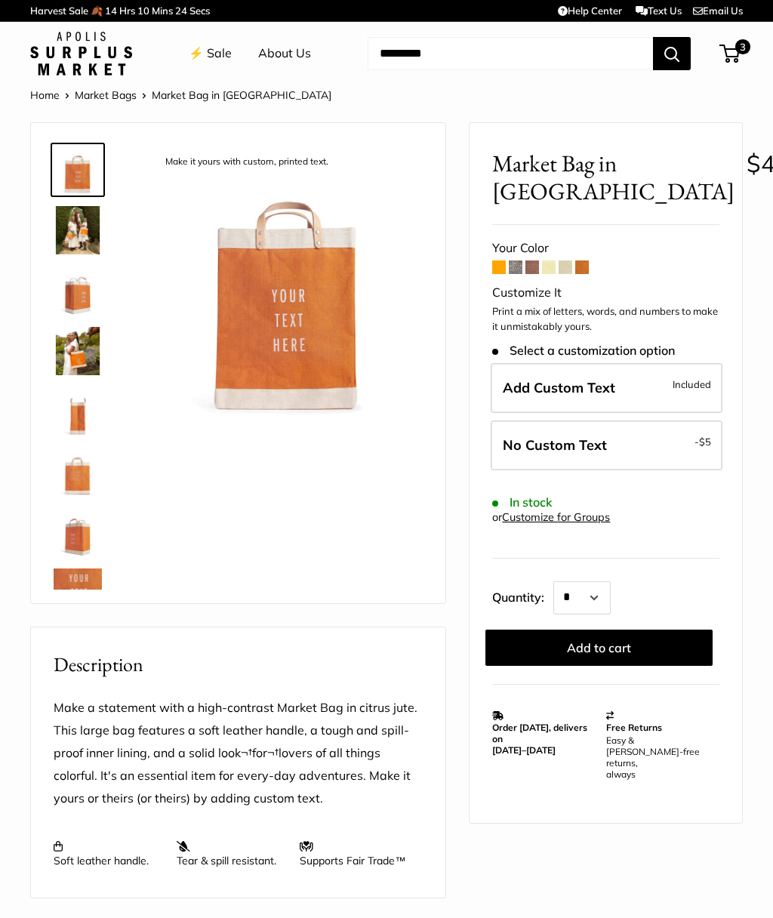
click at [501, 271] on span at bounding box center [499, 268] width 14 height 14
click at [537, 437] on span "No Custom Text" at bounding box center [555, 445] width 104 height 17
click at [544, 648] on button "Add to cart" at bounding box center [599, 648] width 227 height 36
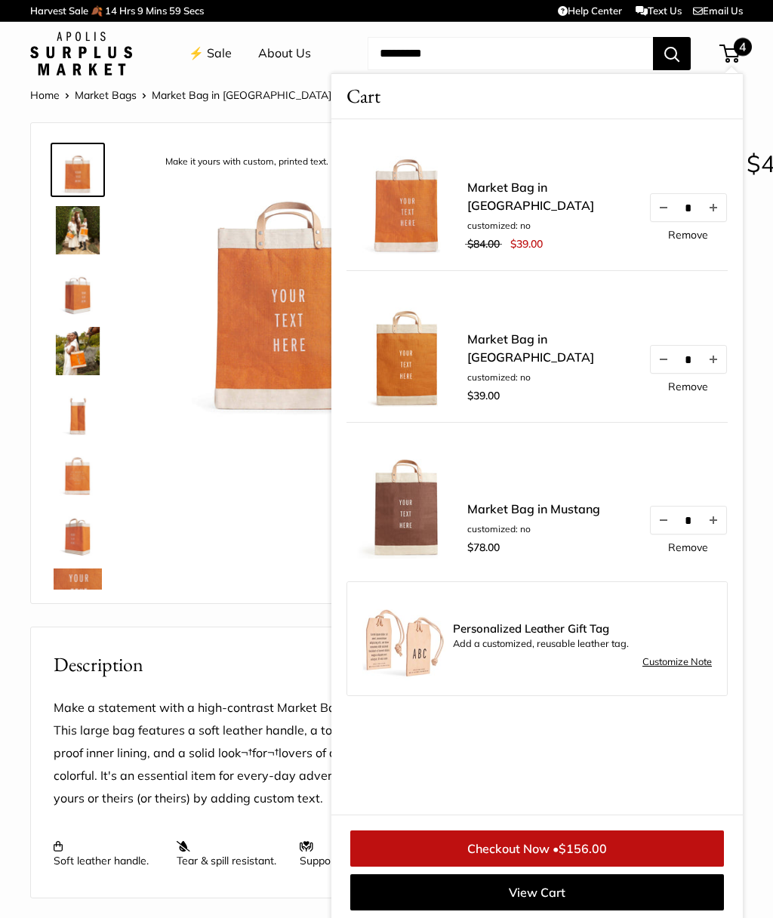
click at [652, 513] on button "Decrease quantity by 1" at bounding box center [664, 520] width 26 height 27
click at [662, 517] on button "Decrease quantity by 1" at bounding box center [664, 520] width 26 height 27
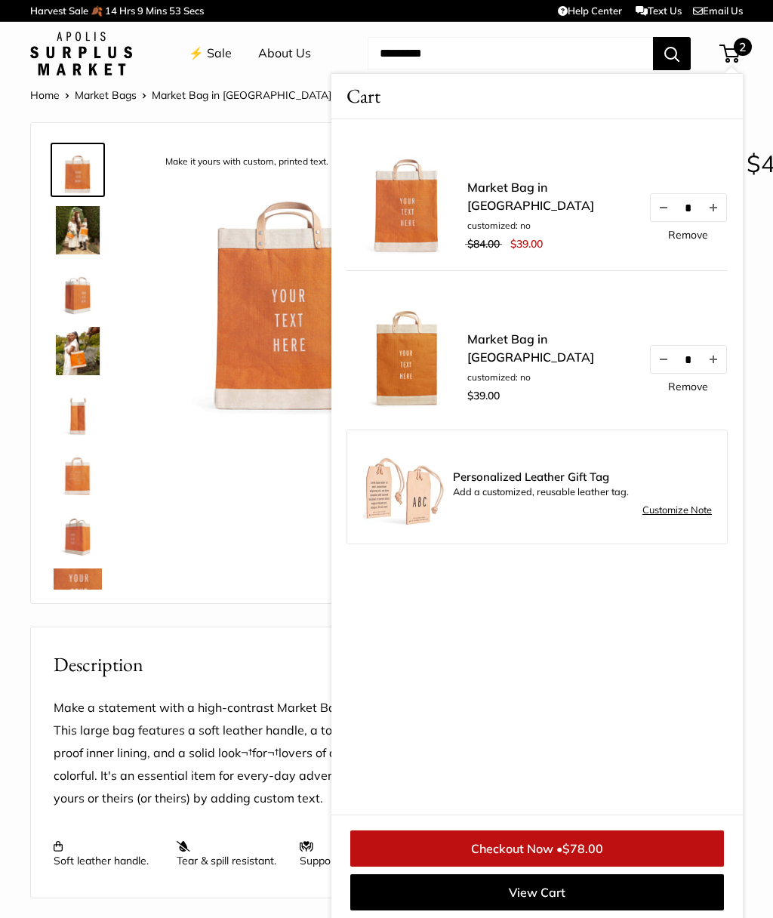
click at [239, 566] on div "Make it yours with custom, printed text. 13" wide, 18" high, 8" deep; handles: …" at bounding box center [238, 363] width 377 height 450
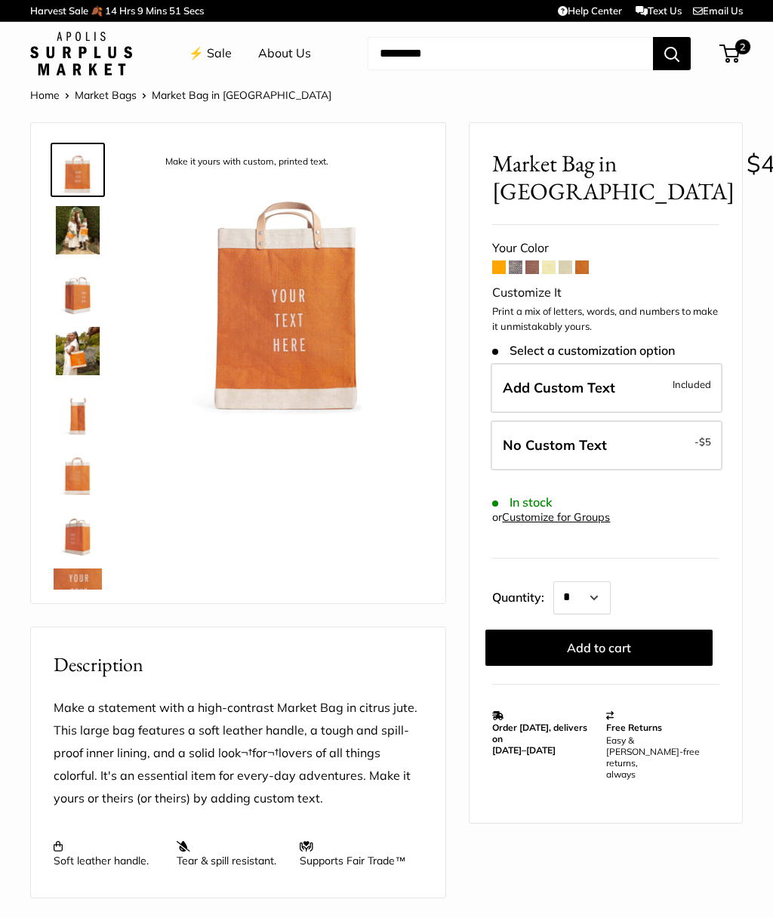
click at [526, 270] on span at bounding box center [533, 268] width 14 height 14
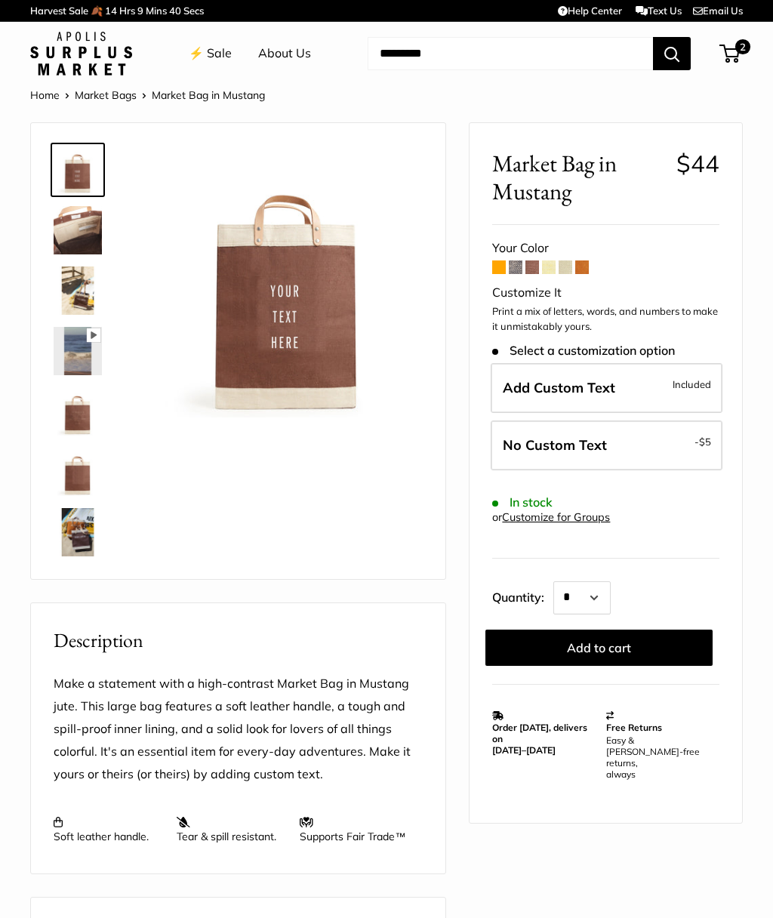
click at [511, 440] on span "No Custom Text" at bounding box center [555, 445] width 104 height 17
click at [532, 635] on button "Add to cart" at bounding box center [599, 648] width 227 height 36
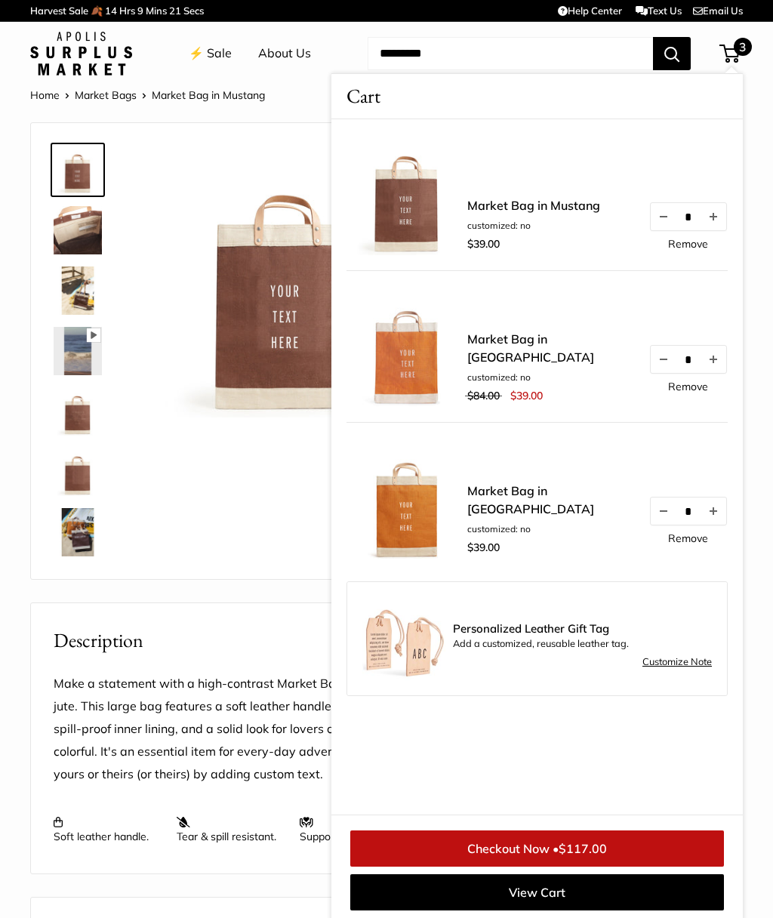
click at [223, 646] on h2 "Description" at bounding box center [238, 640] width 369 height 29
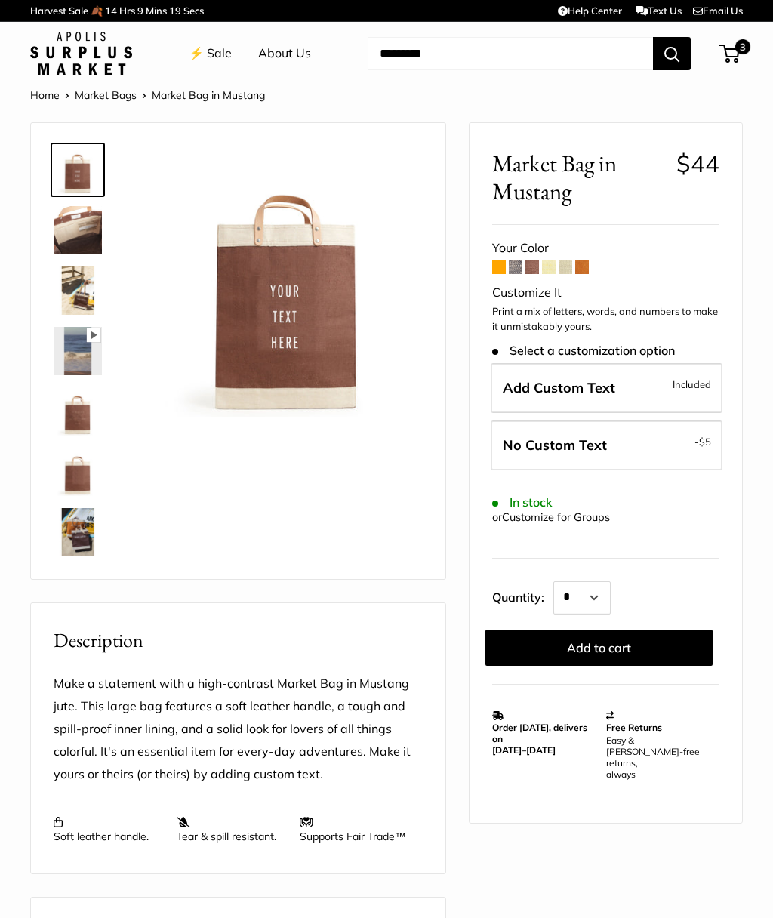
click at [221, 59] on link "⚡️ Sale" at bounding box center [210, 53] width 43 height 23
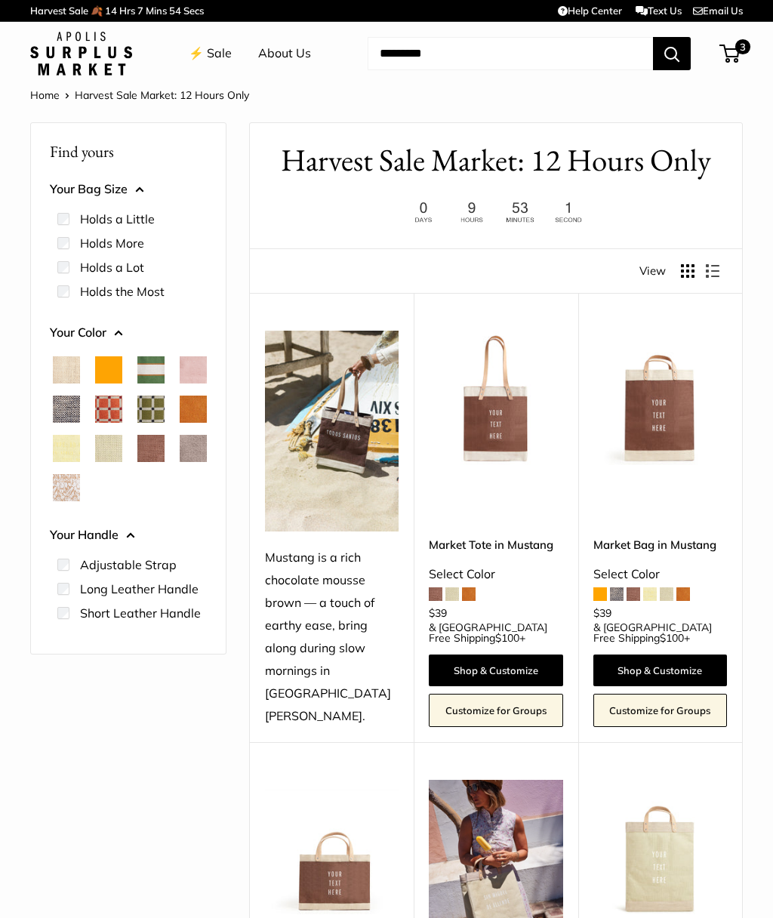
click at [649, 380] on img at bounding box center [661, 398] width 134 height 134
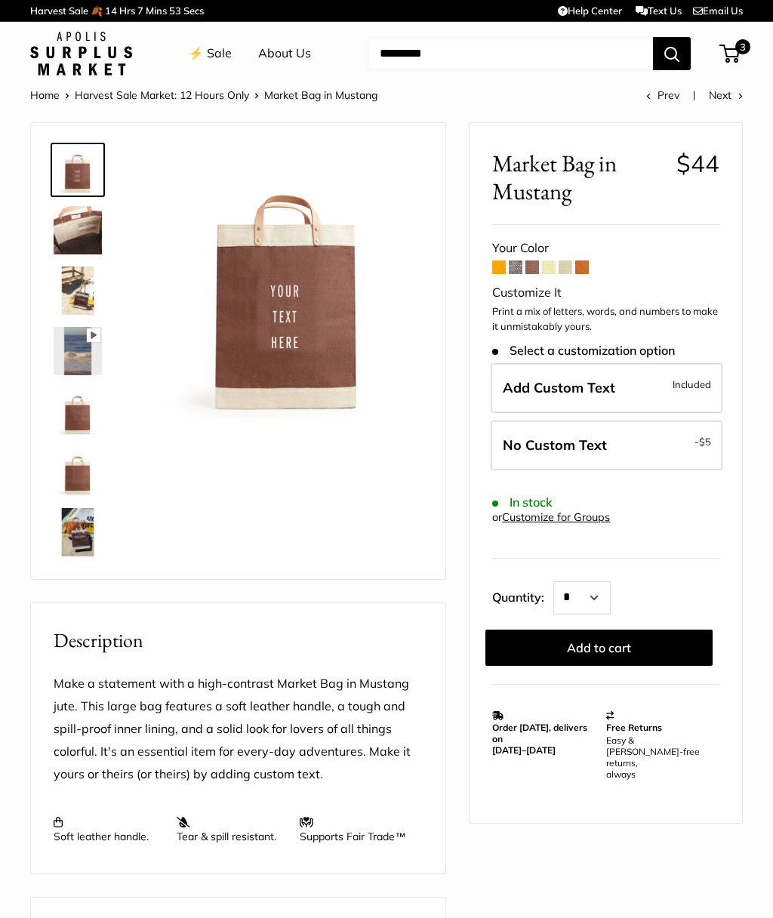
click at [514, 384] on span "Add Custom Text" at bounding box center [559, 387] width 113 height 17
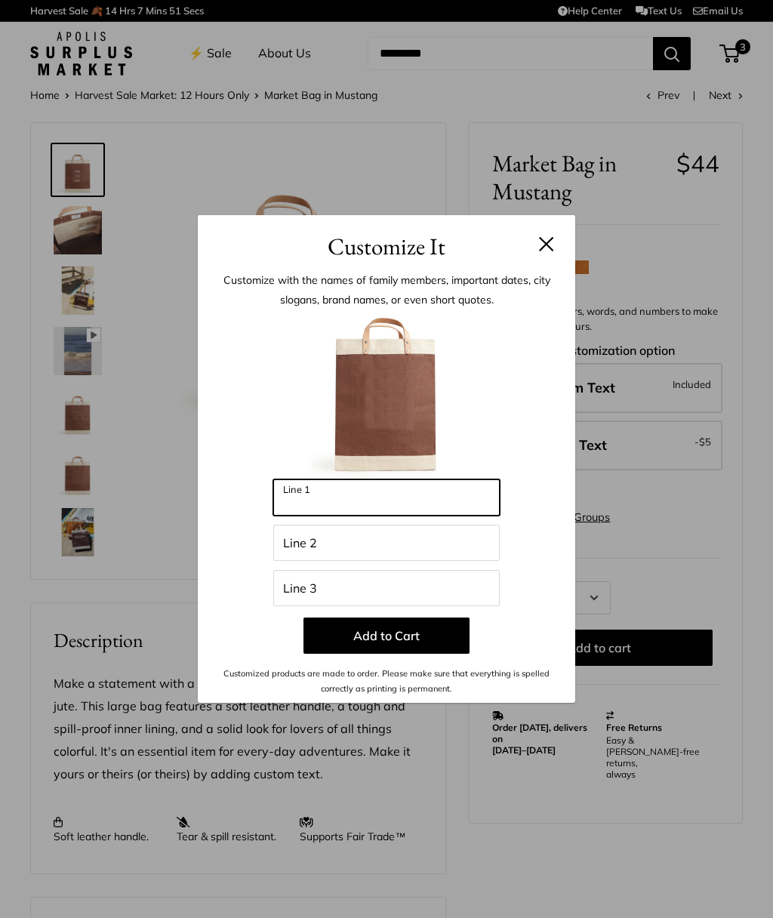
click at [307, 505] on input "Line 1" at bounding box center [386, 498] width 227 height 36
type input "***"
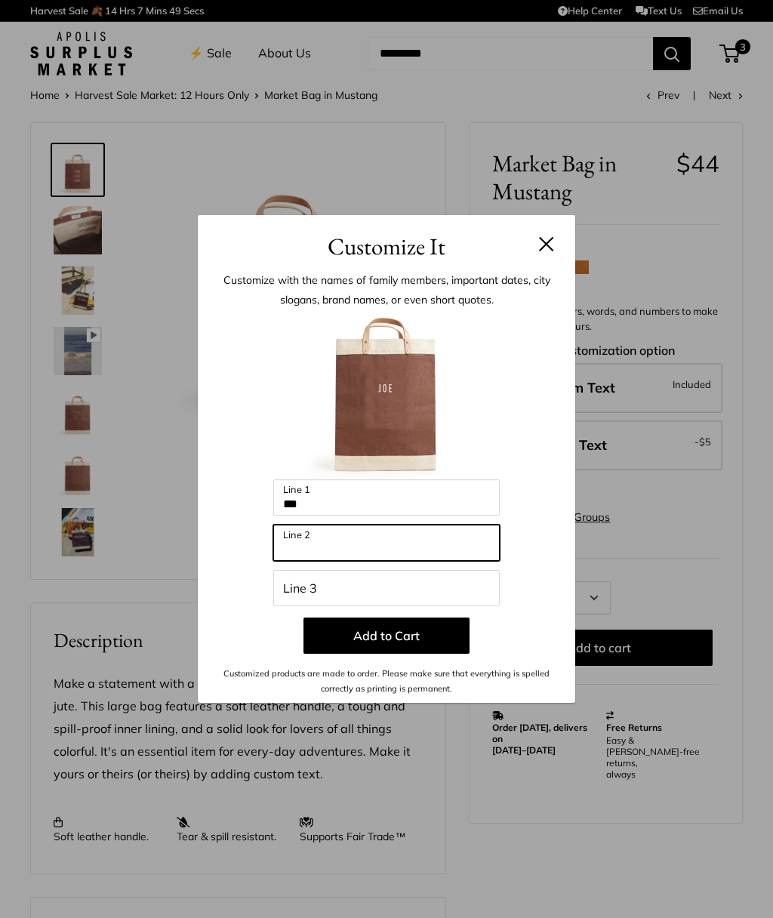
click at [296, 542] on input "Line 2" at bounding box center [386, 543] width 227 height 36
type input "*"
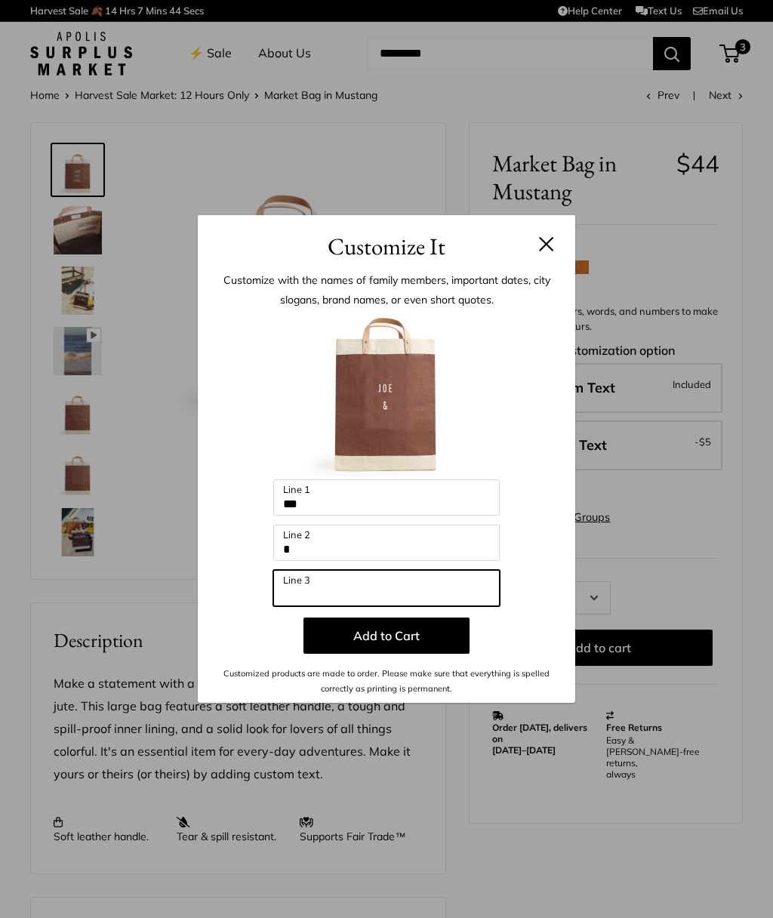
click at [312, 596] on input "Line 3" at bounding box center [386, 588] width 227 height 36
type input "******"
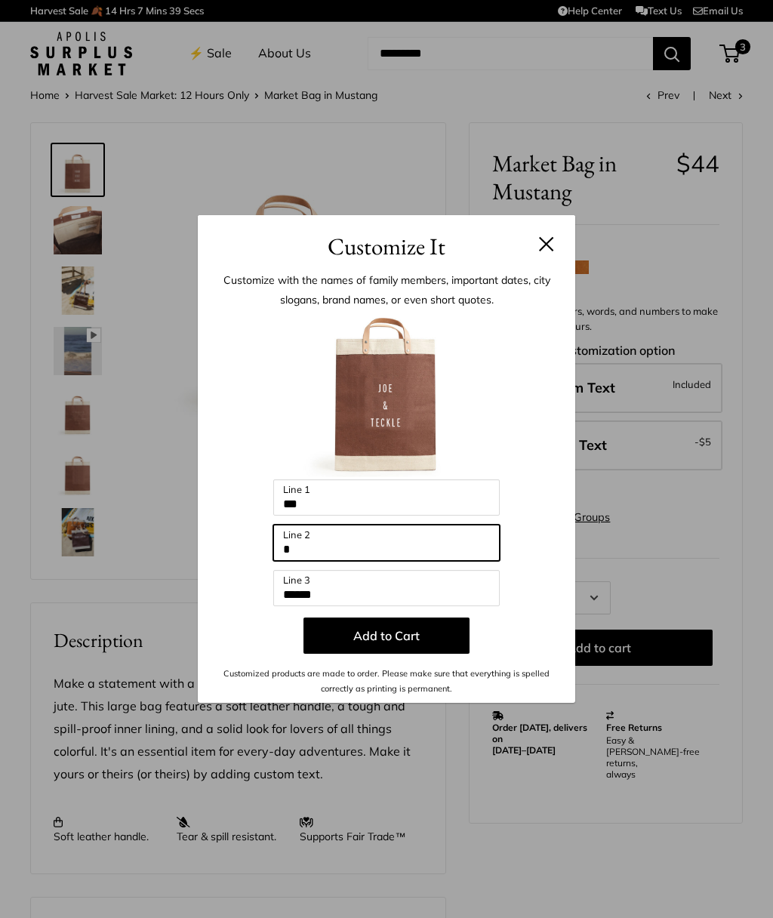
click at [313, 560] on input "*" at bounding box center [386, 543] width 227 height 36
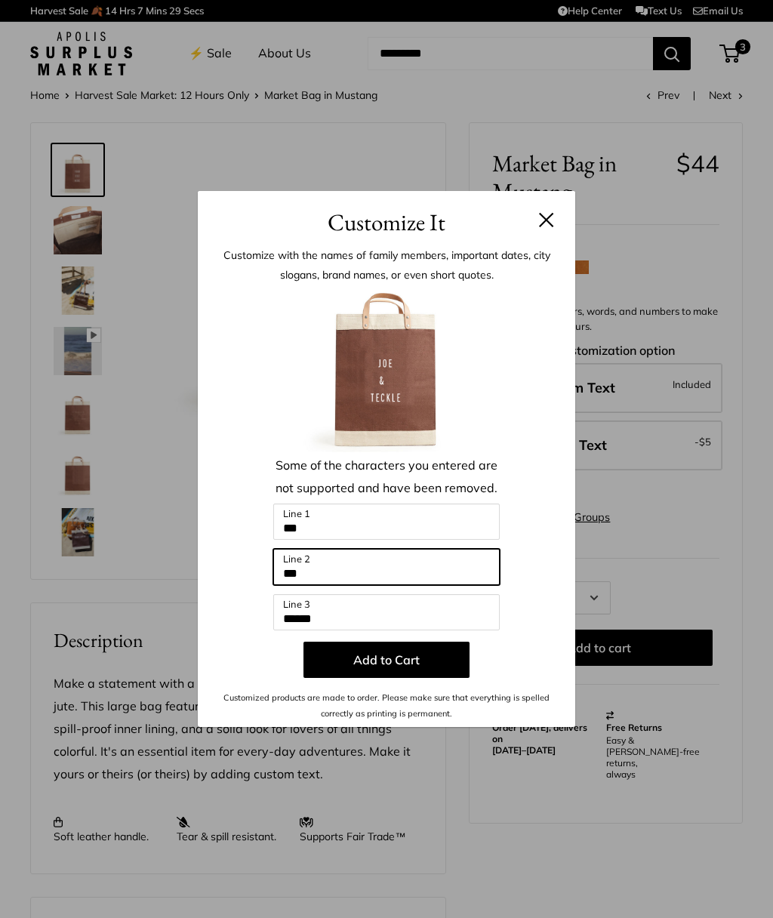
type input "****"
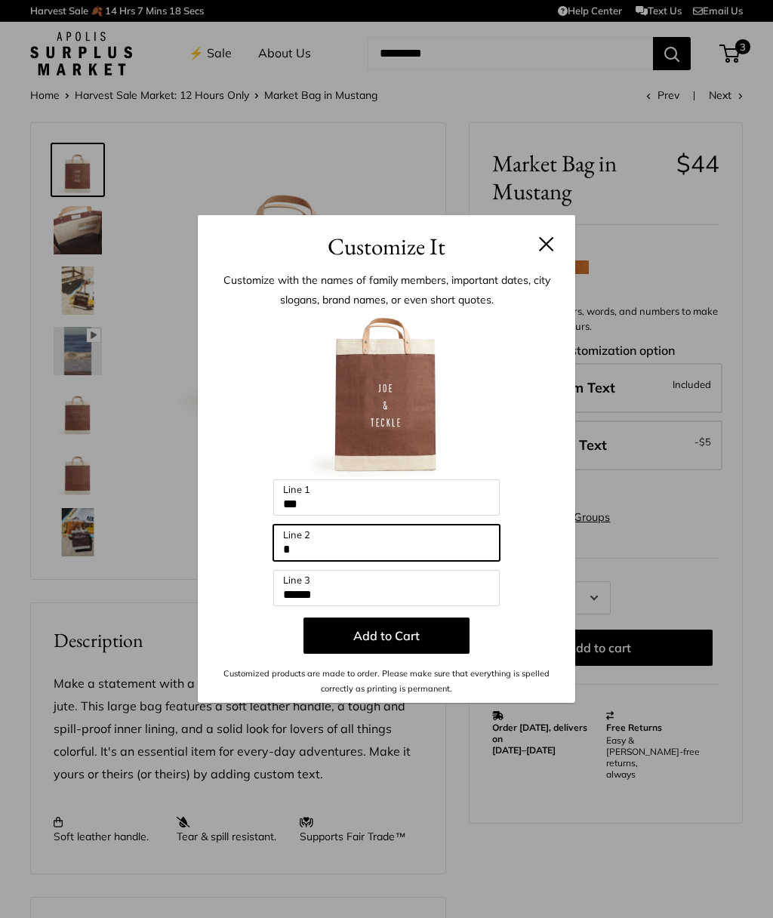
type input "*"
click at [354, 630] on button "Add to Cart" at bounding box center [387, 636] width 166 height 36
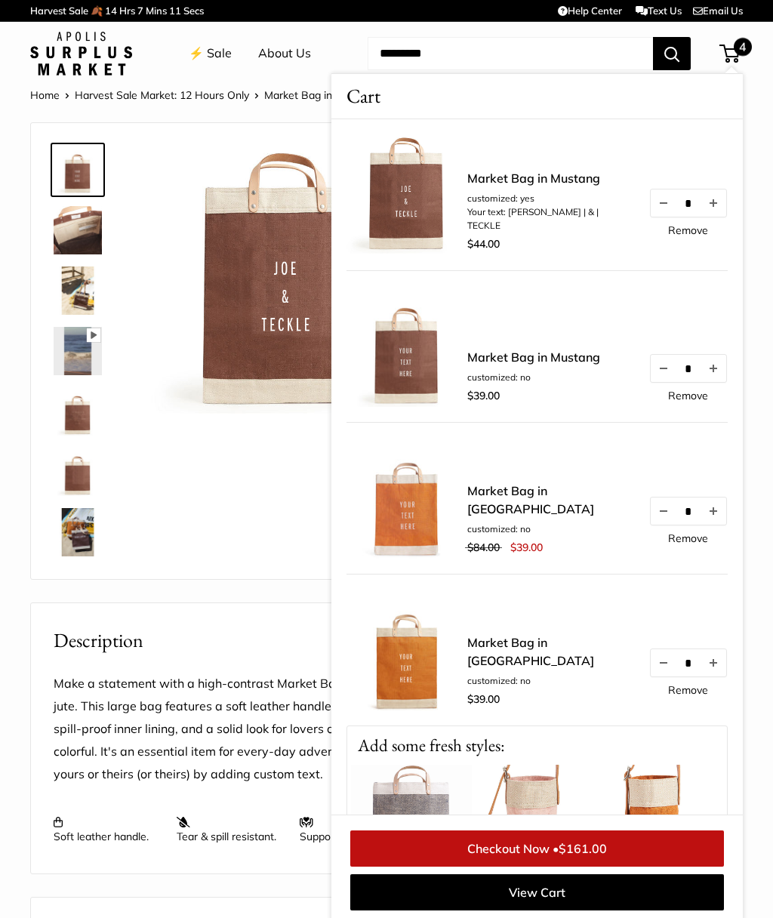
click at [686, 401] on link "Remove" at bounding box center [688, 395] width 40 height 11
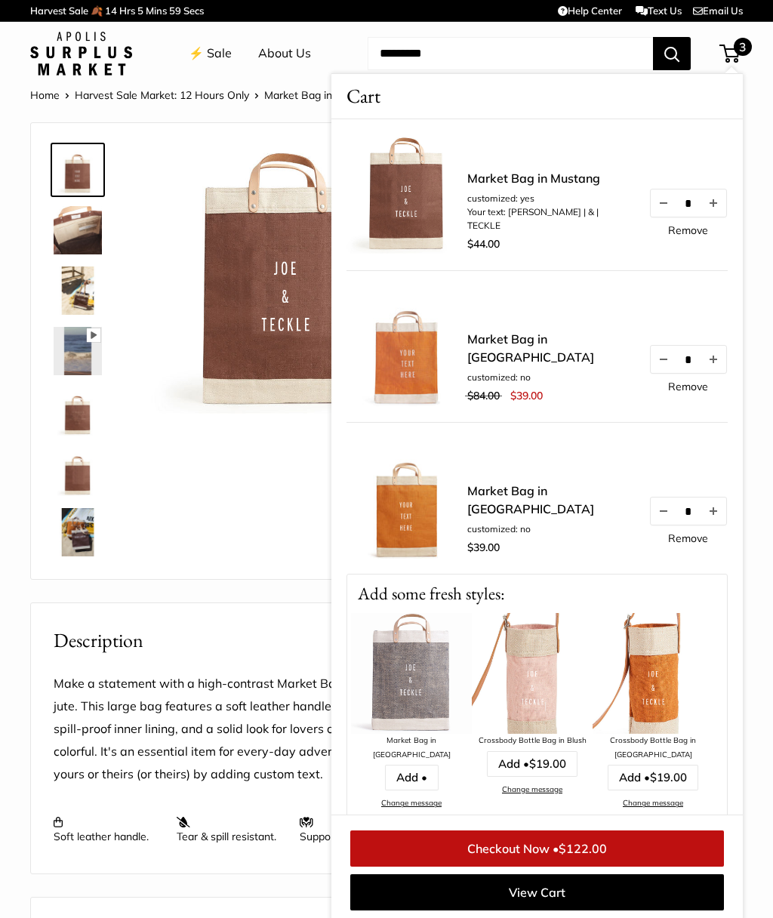
click at [218, 556] on div "Pause Play % buffered 00:00 Unmute Mute Exit fullscreen Enter fullscreen Play S…" at bounding box center [238, 351] width 377 height 426
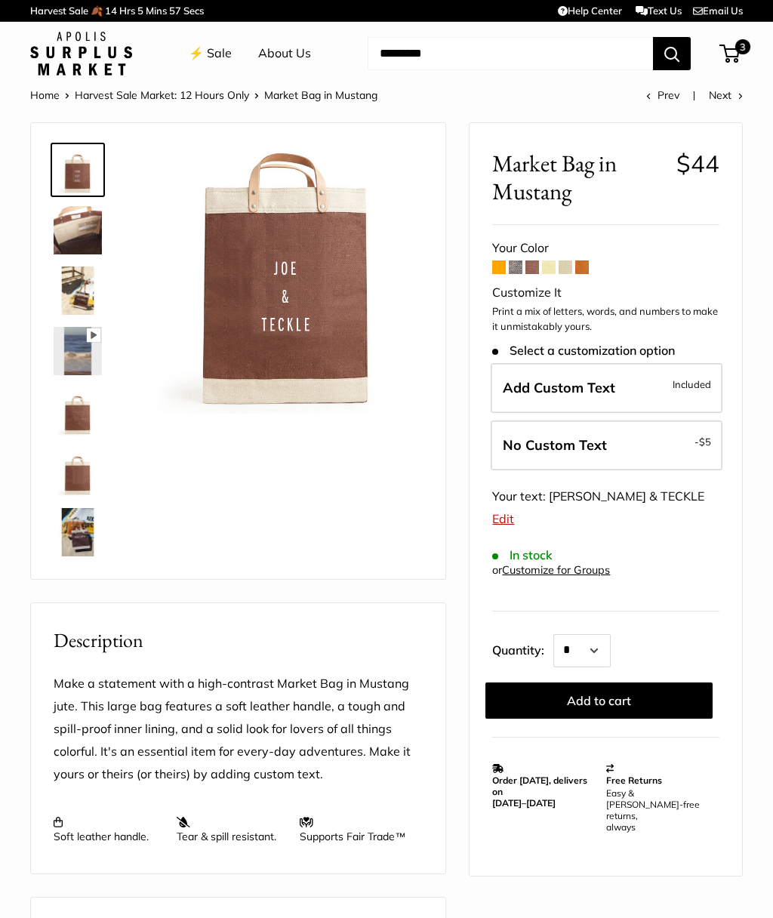
click at [589, 268] on span at bounding box center [583, 268] width 14 height 14
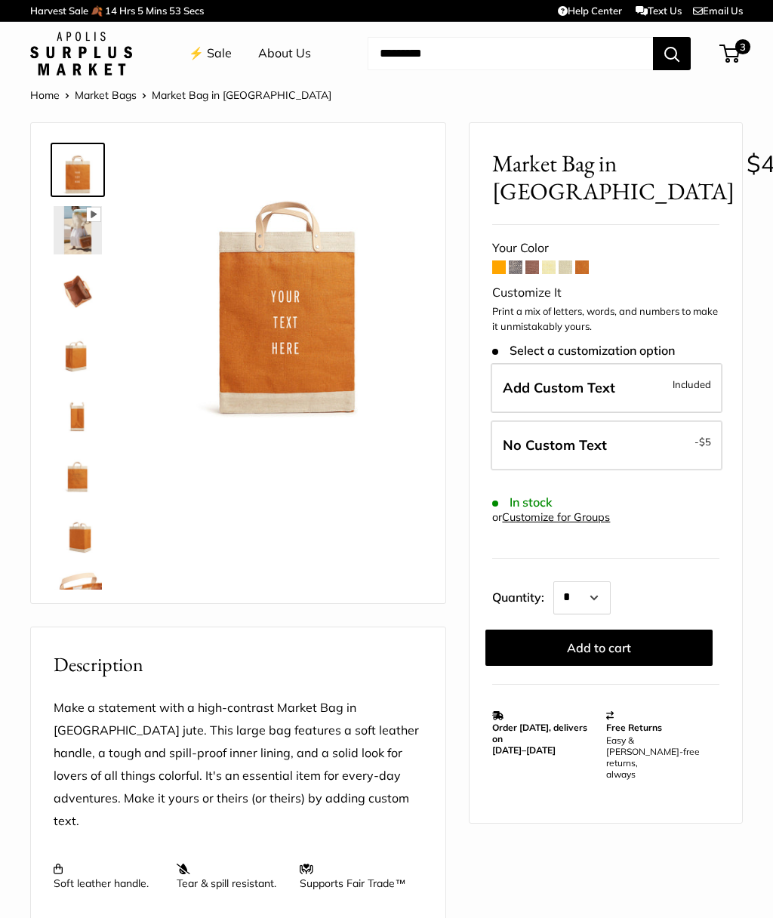
click at [284, 310] on img at bounding box center [287, 281] width 271 height 271
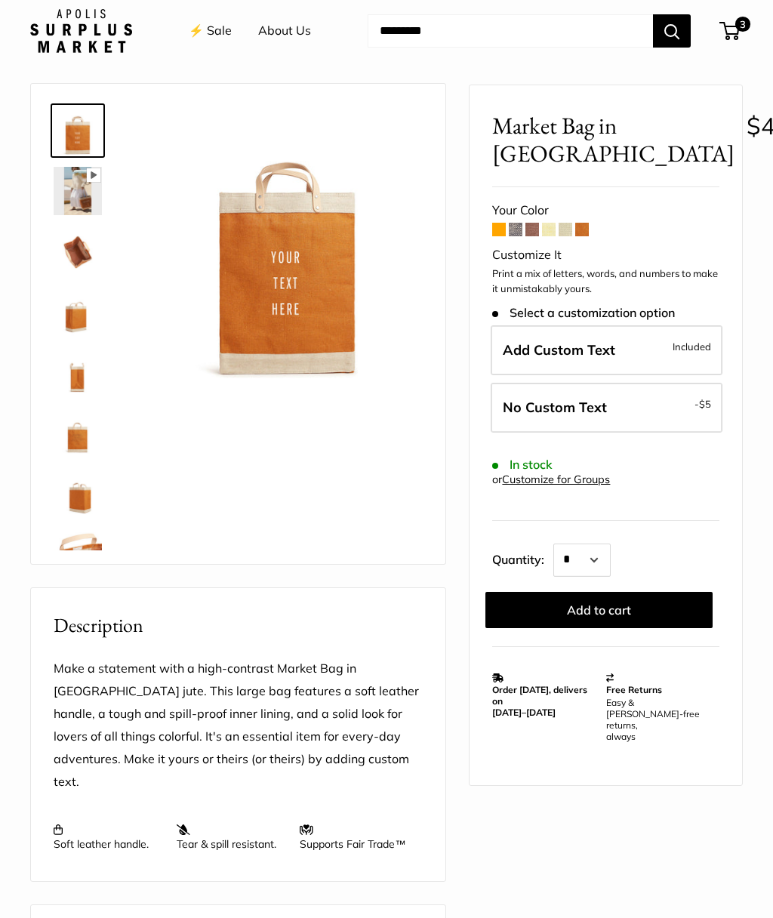
scroll to position [39, 0]
click at [292, 275] on img at bounding box center [287, 241] width 271 height 271
click at [498, 236] on span at bounding box center [499, 231] width 14 height 14
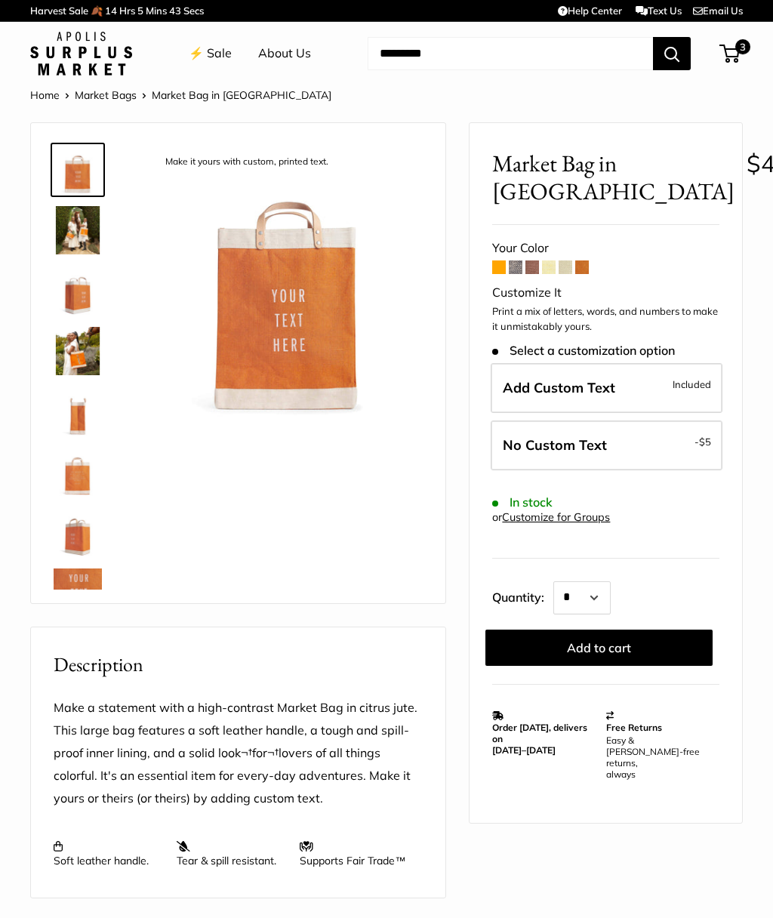
click at [505, 270] on span at bounding box center [499, 268] width 14 height 14
click at [589, 271] on span at bounding box center [583, 268] width 14 height 14
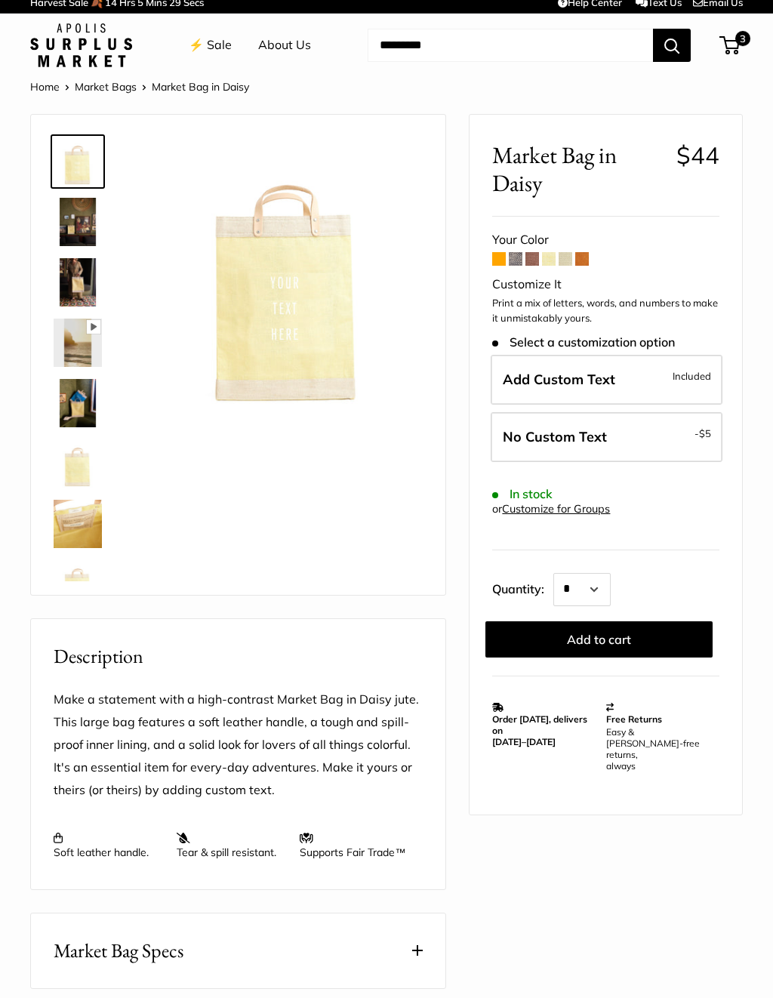
scroll to position [8, 0]
click at [572, 259] on span at bounding box center [566, 259] width 14 height 14
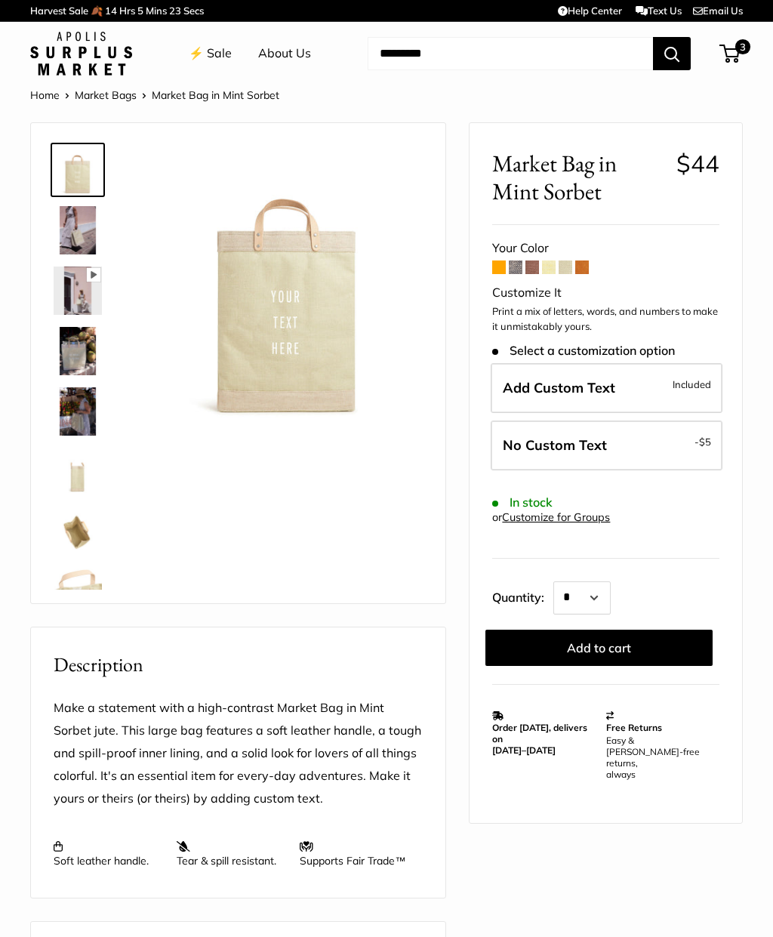
click at [505, 268] on span at bounding box center [499, 268] width 14 height 14
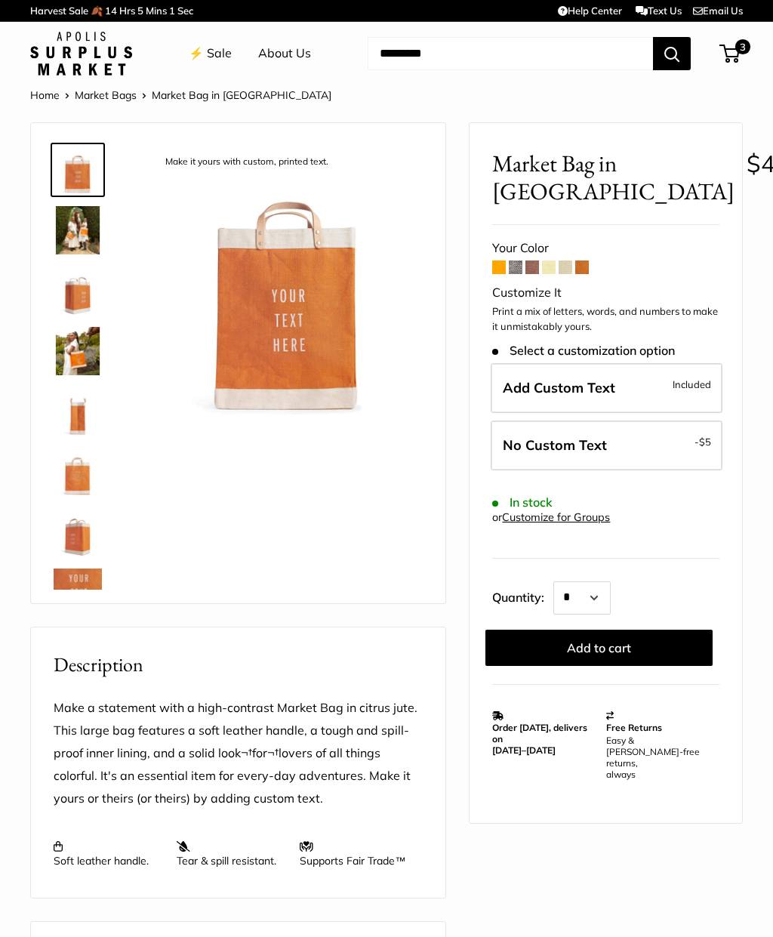
click at [730, 51] on span "3" at bounding box center [730, 54] width 20 height 18
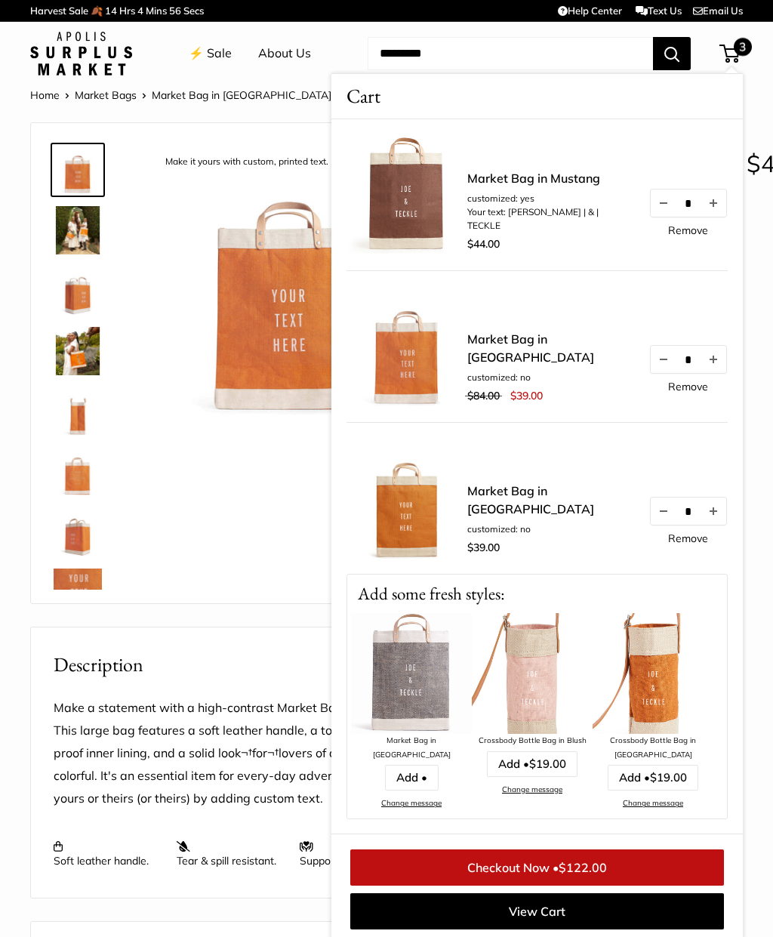
click at [443, 870] on link "Checkout Now • $122.00" at bounding box center [537, 868] width 374 height 36
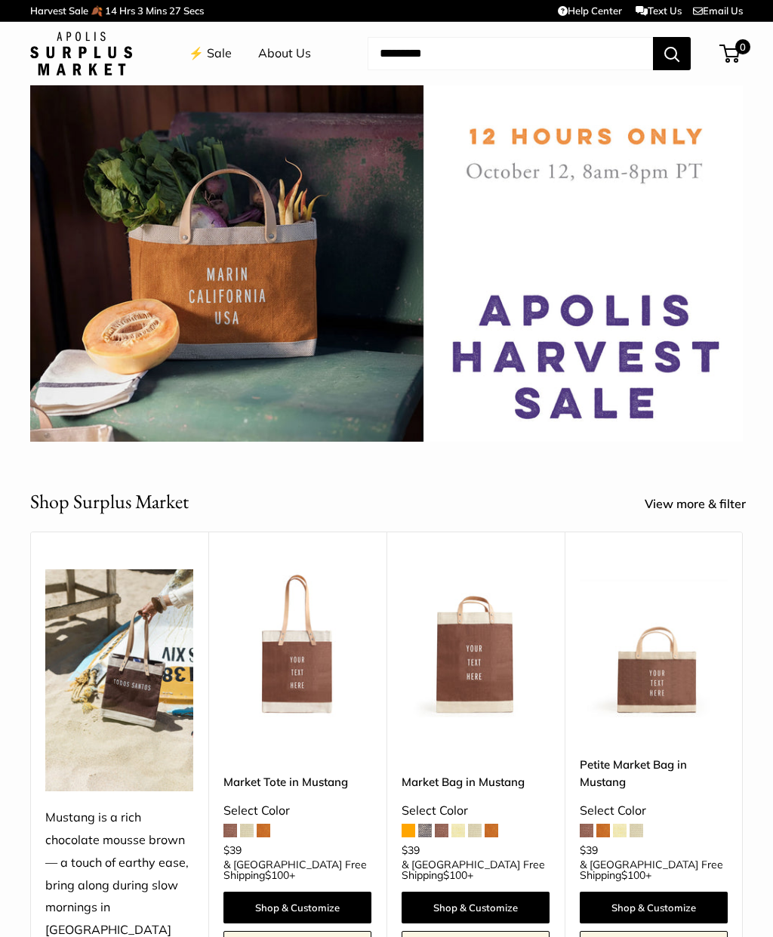
click at [218, 52] on link "⚡️ Sale" at bounding box center [210, 53] width 43 height 23
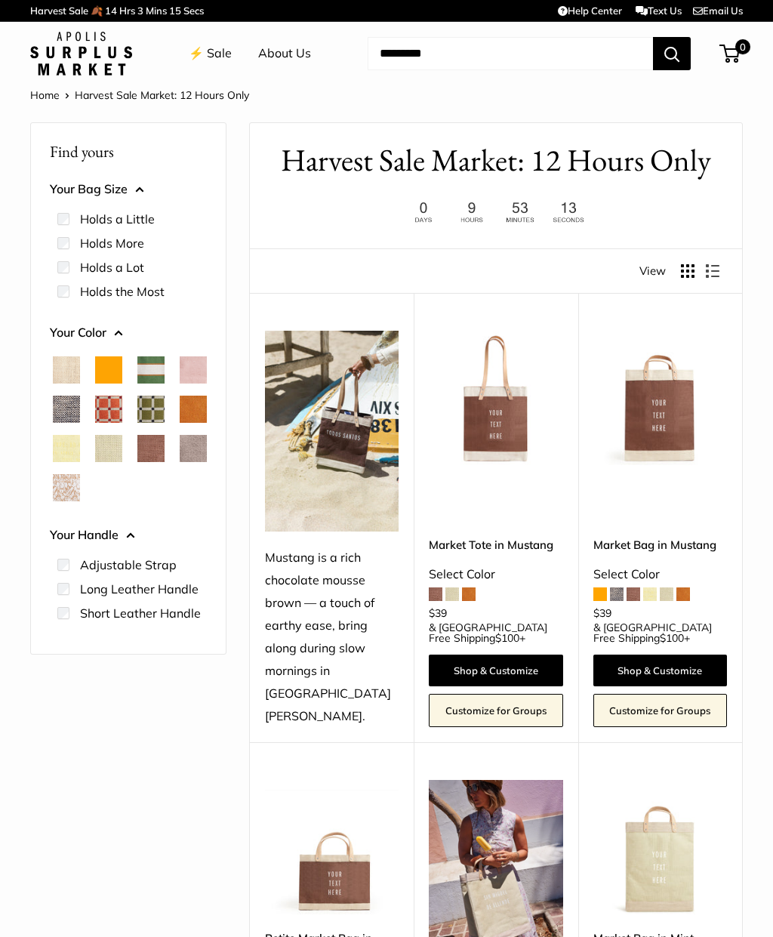
click at [375, 14] on td "Help Center Text Us Email Us" at bounding box center [559, 10] width 368 height 21
click at [582, 14] on link "Help Center" at bounding box center [590, 11] width 64 height 12
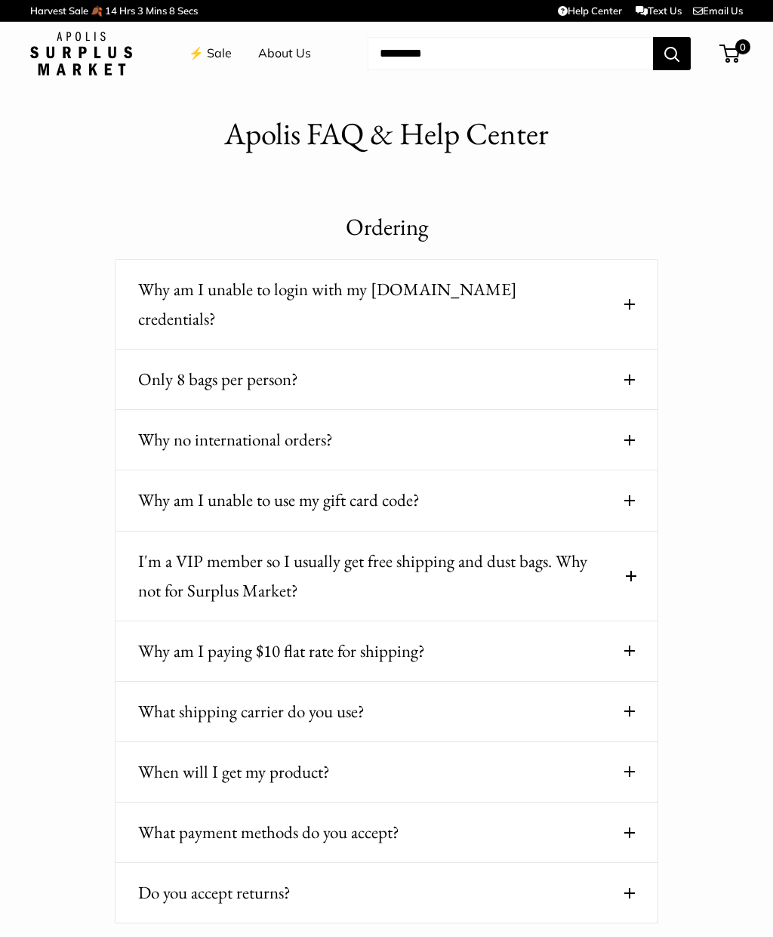
click at [653, 17] on link "Text Us" at bounding box center [659, 11] width 46 height 12
click at [724, 16] on link "Email Us" at bounding box center [718, 11] width 50 height 12
click at [220, 57] on link "⚡️ Sale" at bounding box center [210, 53] width 43 height 23
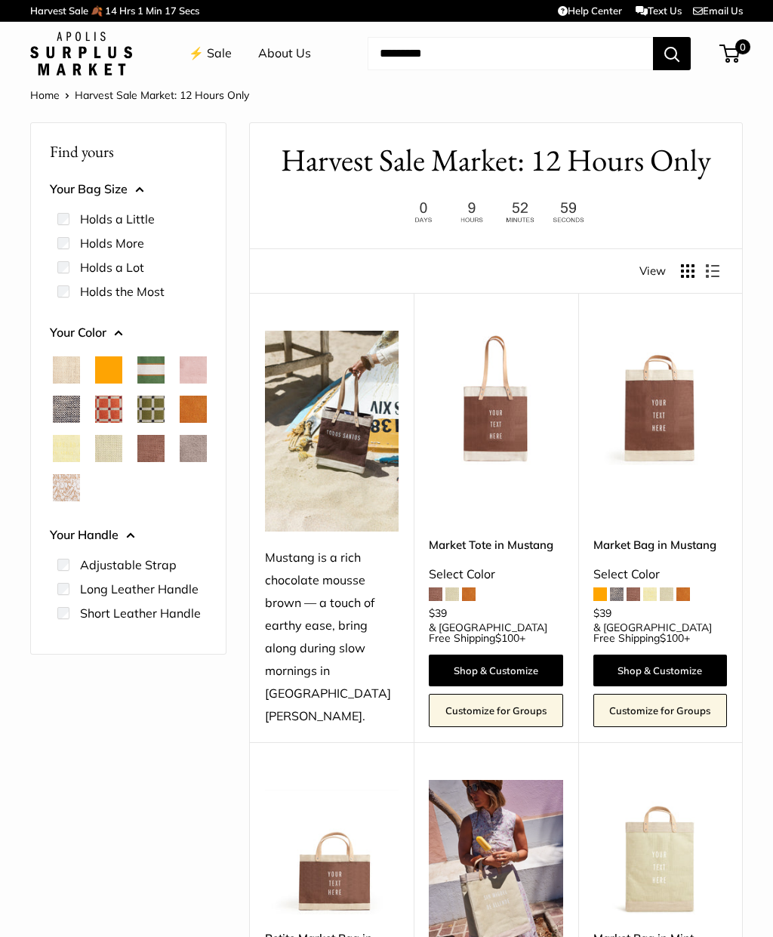
click at [526, 450] on img at bounding box center [496, 398] width 134 height 134
click at [539, 655] on link "Shop & Customize" at bounding box center [496, 671] width 134 height 32
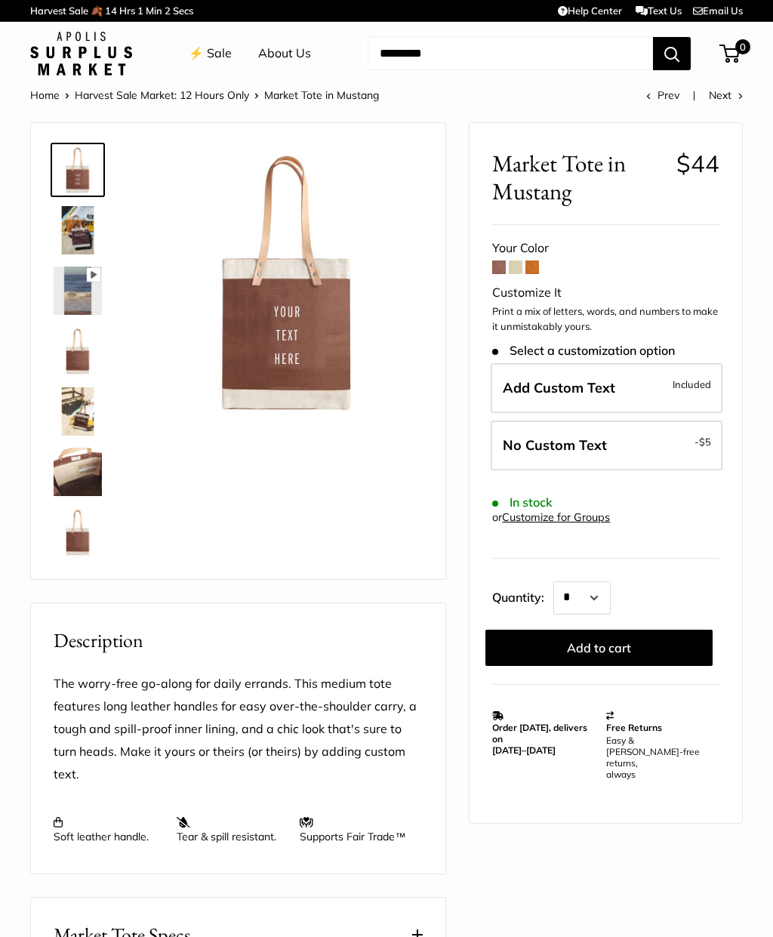
click at [650, 444] on label "No Custom Text - $5" at bounding box center [607, 446] width 232 height 50
click at [607, 597] on select "* * * * * * * * * *** *** *** *** *** *** *** *** *** *** *** *** *** *** *** *…" at bounding box center [582, 598] width 57 height 33
select select "*"
click at [616, 644] on button "Add to cart" at bounding box center [599, 648] width 227 height 36
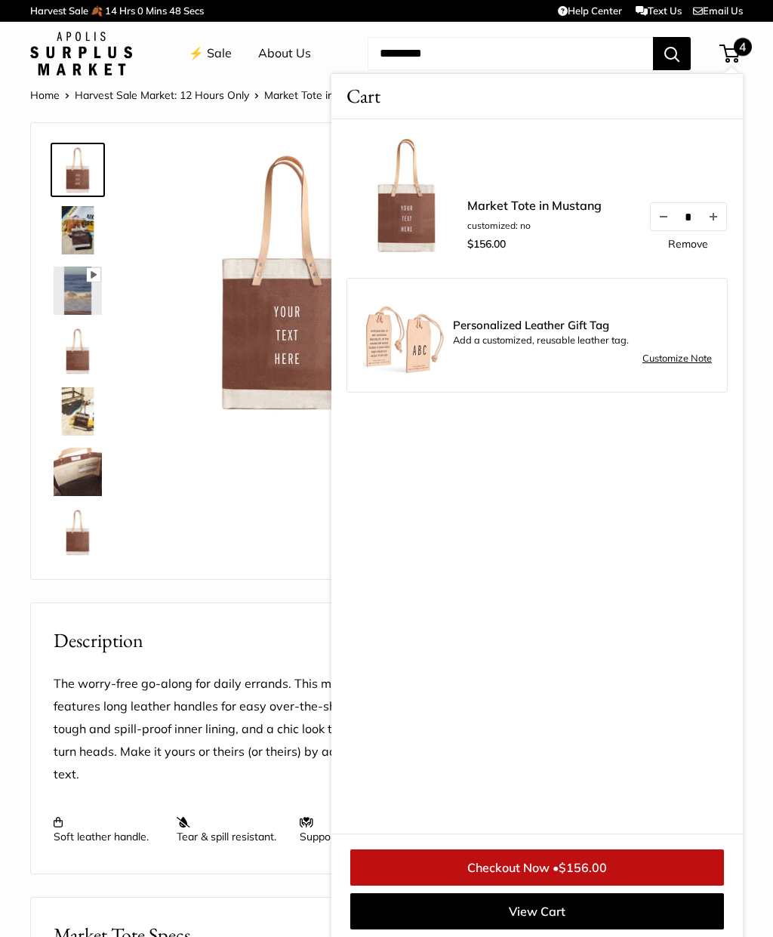
click at [659, 227] on button "Decrease quantity by 1" at bounding box center [664, 216] width 26 height 27
click at [634, 856] on link "Checkout Now • $117.00" at bounding box center [537, 868] width 374 height 36
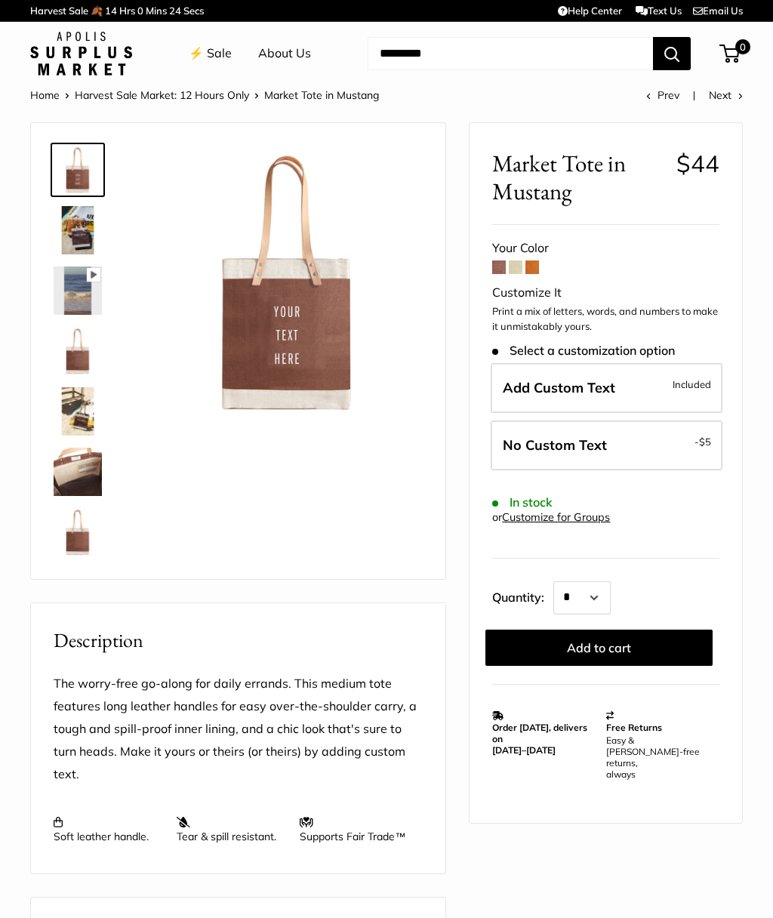
select select "*"
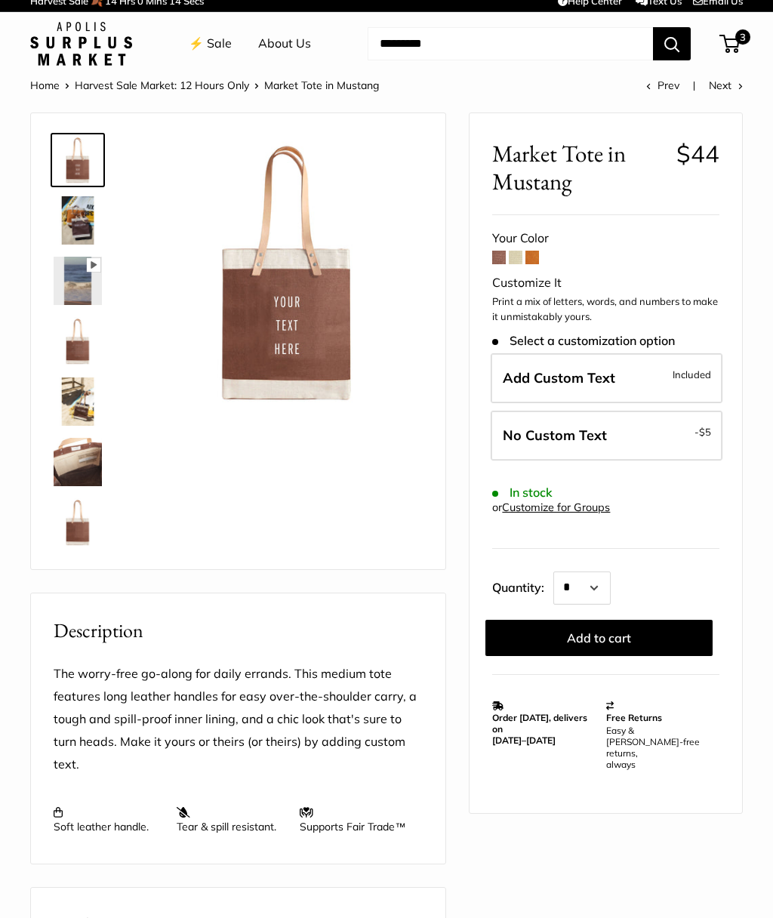
click at [128, 86] on link "Harvest Sale Market: 12 Hours Only" at bounding box center [162, 86] width 174 height 14
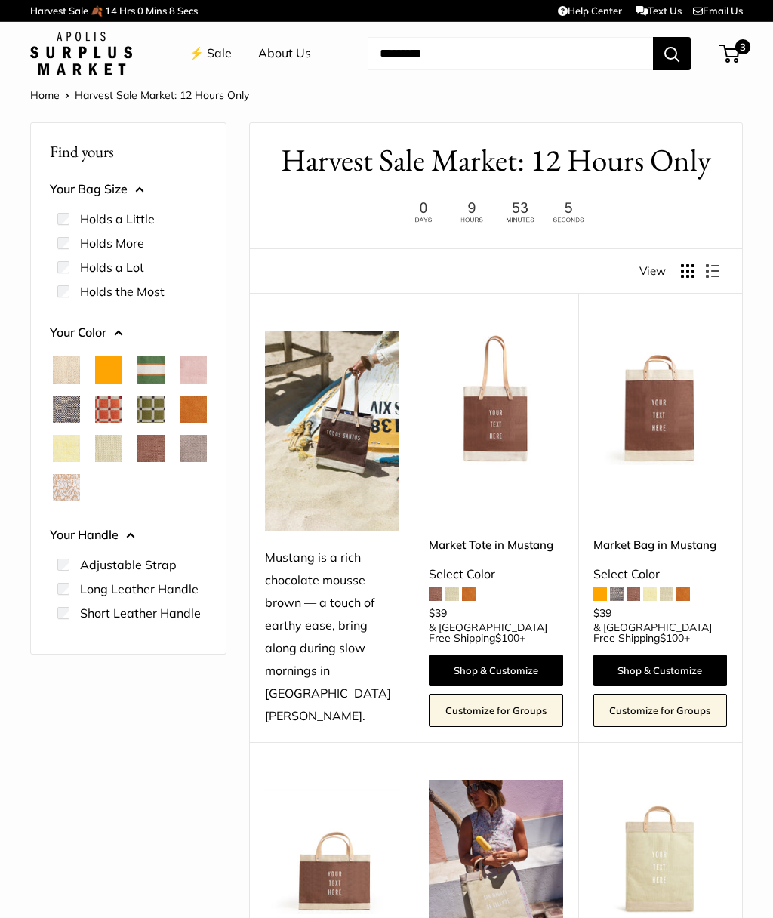
click at [444, 622] on span "& USA Free Shipping $100 +" at bounding box center [496, 632] width 134 height 21
click at [495, 631] on span "$100" at bounding box center [507, 638] width 24 height 14
click at [585, 16] on link "Help Center" at bounding box center [590, 11] width 64 height 12
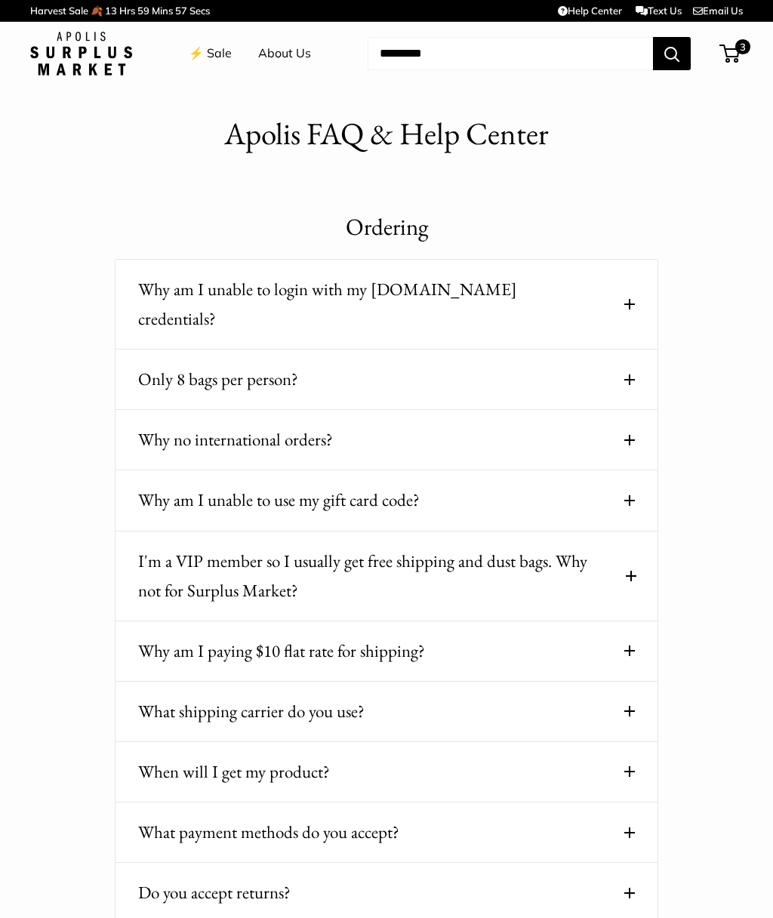
click at [150, 365] on button "Only 8 bags per person?" at bounding box center [386, 379] width 497 height 29
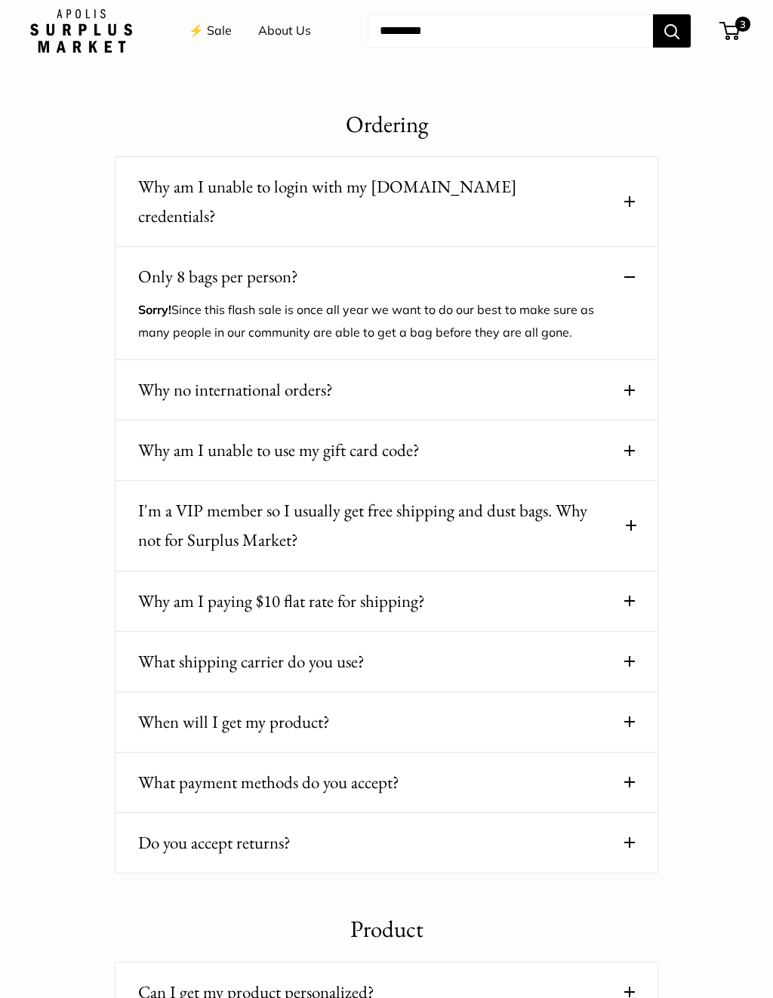
scroll to position [103, 0]
click at [139, 496] on button "I'm a VIP member so I usually get free shipping and dust bags. Why not for Surp…" at bounding box center [386, 525] width 497 height 59
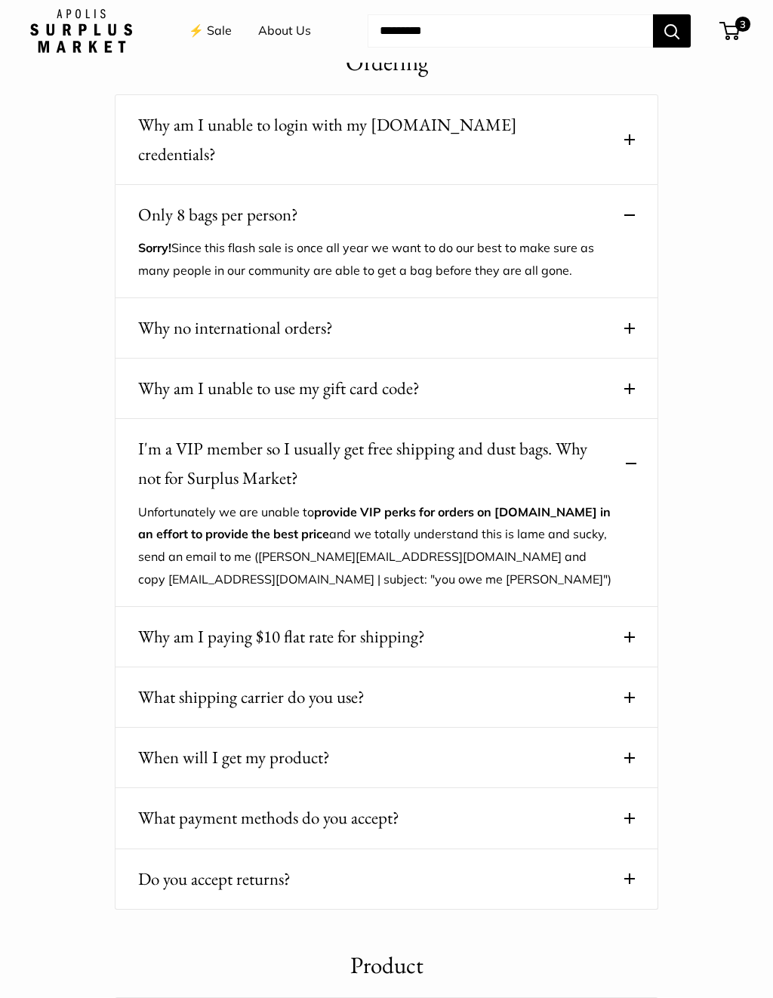
scroll to position [165, 0]
click at [181, 622] on button "Why am I paying $10 flat rate for shipping?" at bounding box center [386, 636] width 497 height 29
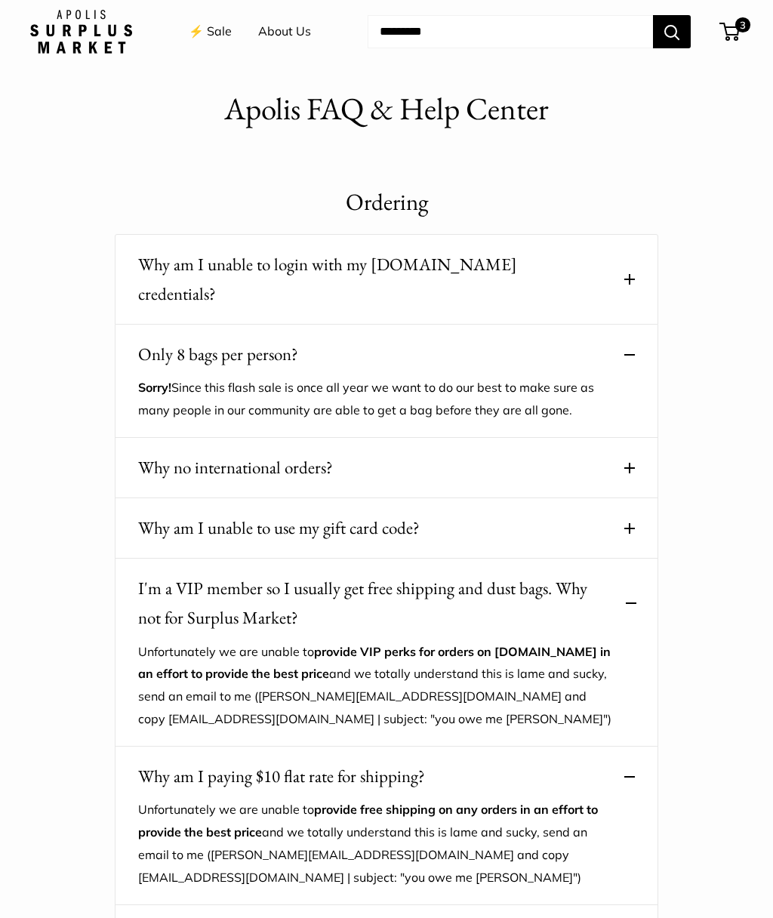
scroll to position [0, 0]
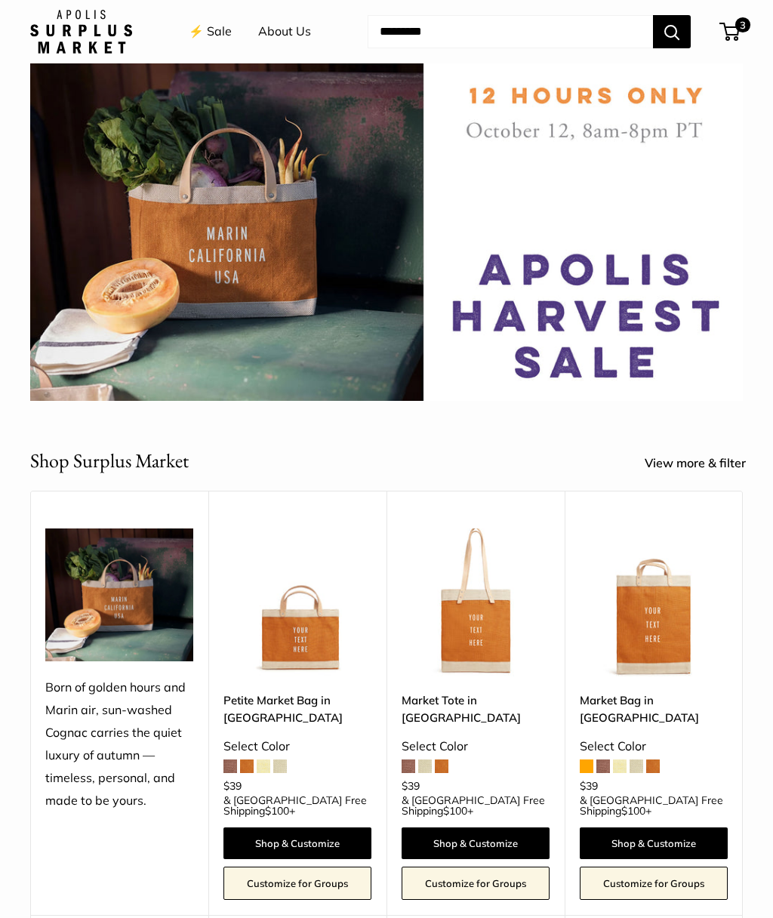
scroll to position [38, 0]
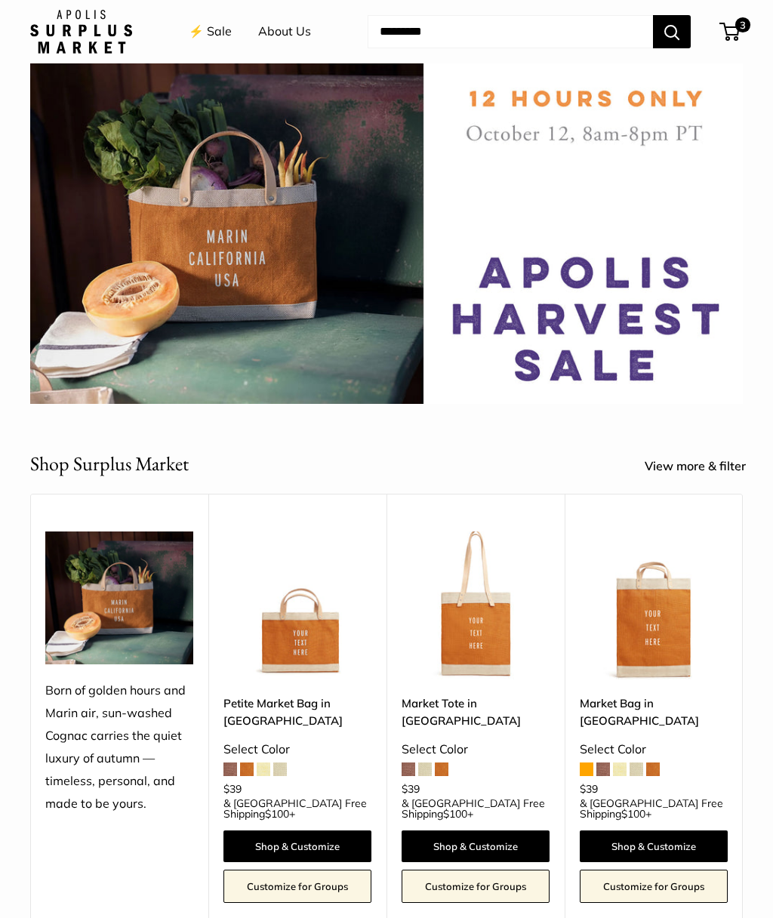
click at [656, 639] on img at bounding box center [654, 606] width 148 height 148
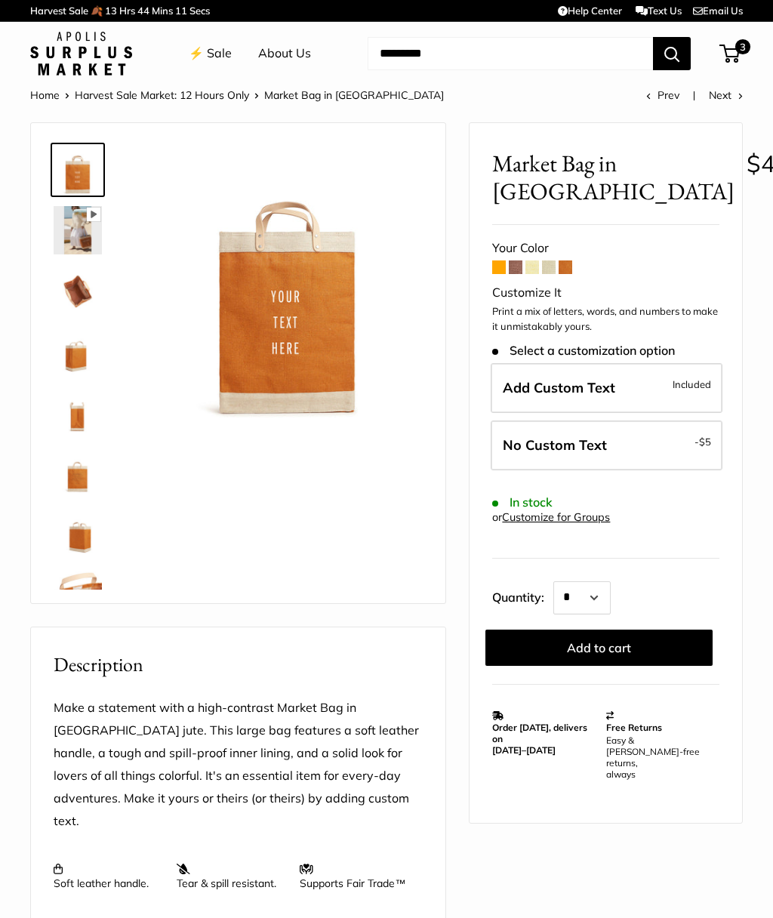
click at [499, 270] on span at bounding box center [499, 268] width 14 height 14
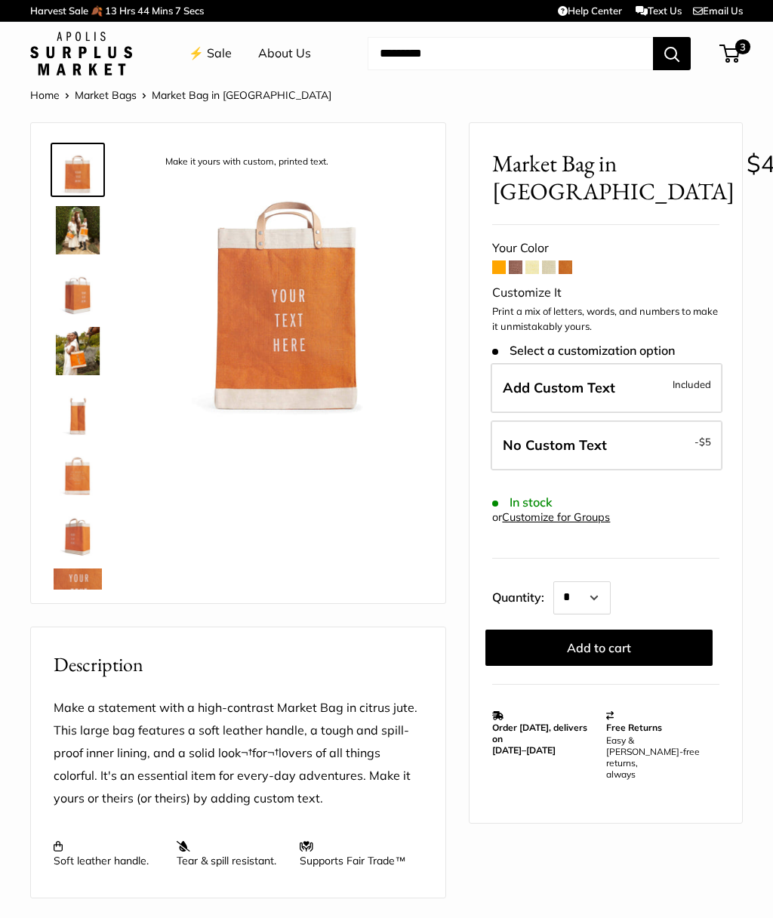
click at [80, 248] on img at bounding box center [78, 230] width 48 height 48
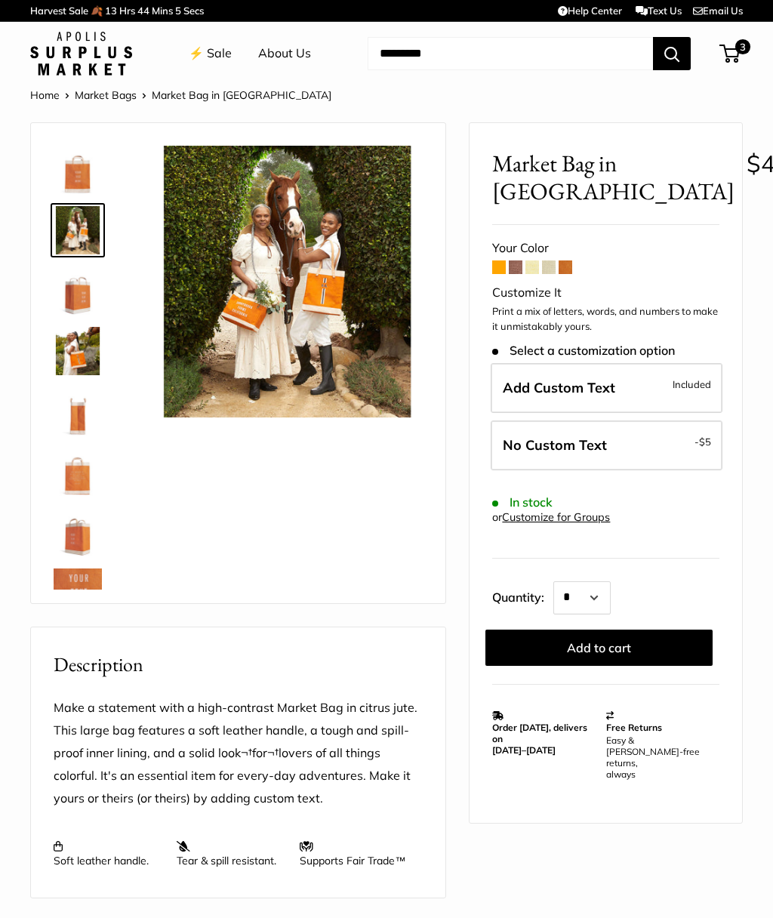
click at [323, 369] on img at bounding box center [287, 281] width 271 height 271
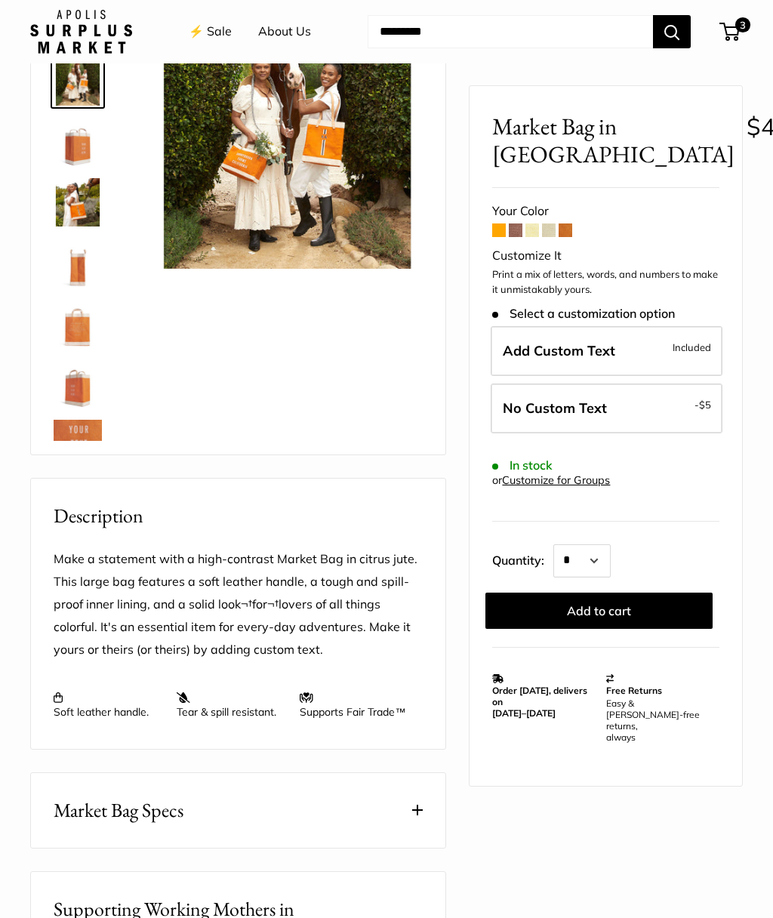
click at [331, 237] on img at bounding box center [287, 132] width 271 height 271
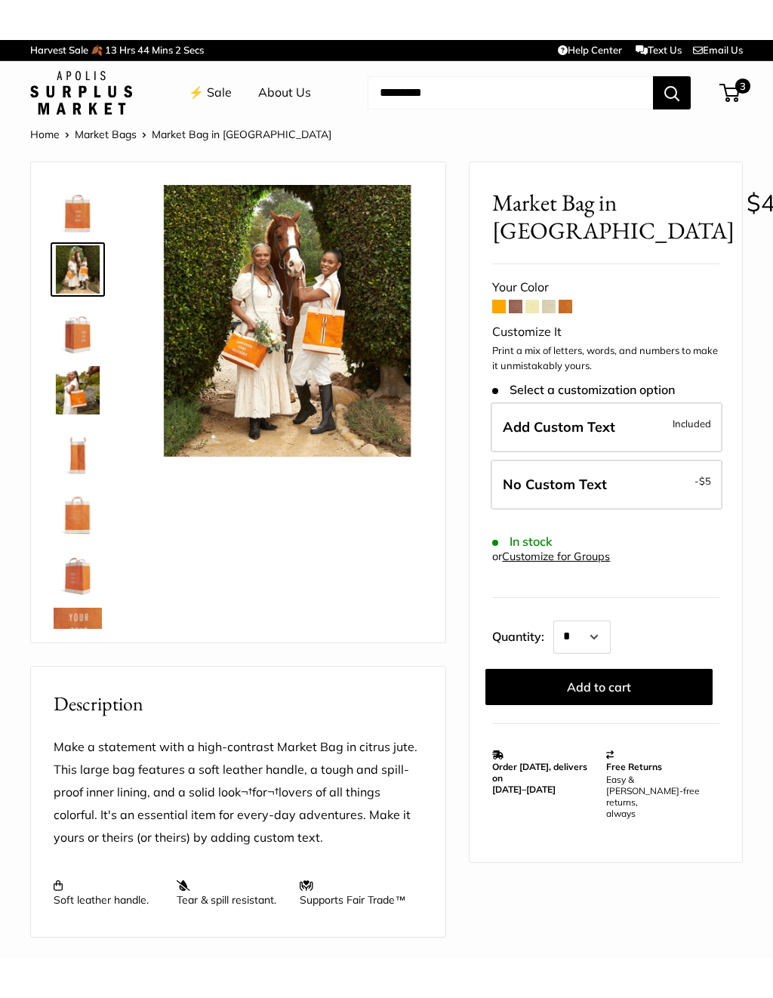
scroll to position [0, 0]
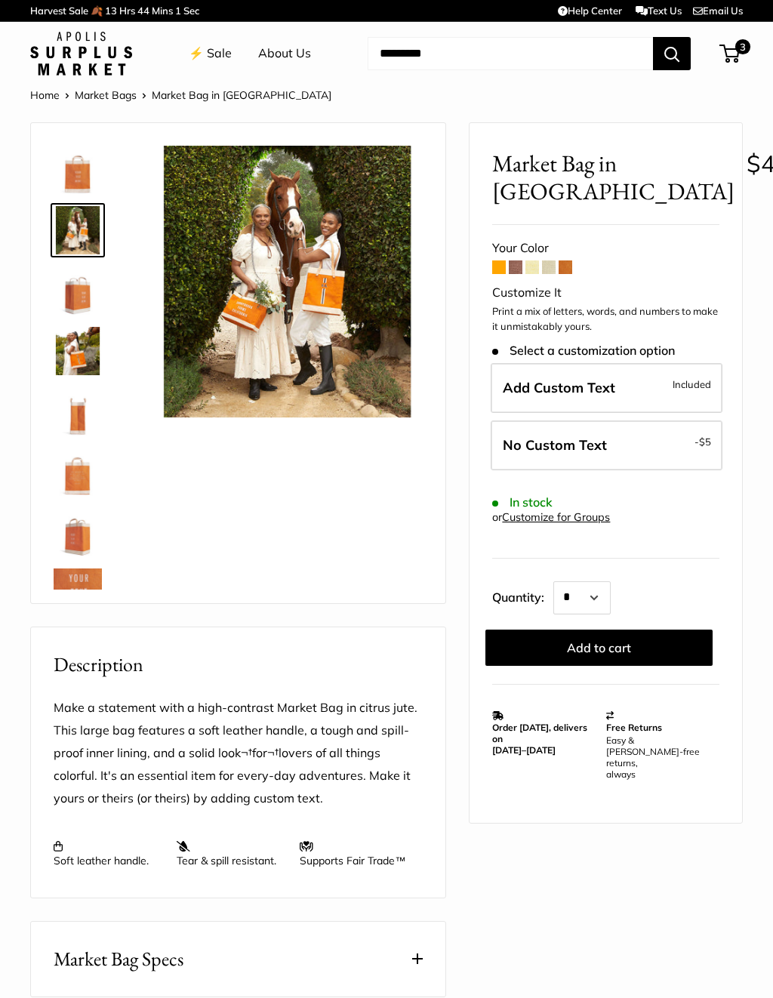
click at [220, 51] on link "⚡️ Sale" at bounding box center [210, 53] width 43 height 23
